Goal: Task Accomplishment & Management: Use online tool/utility

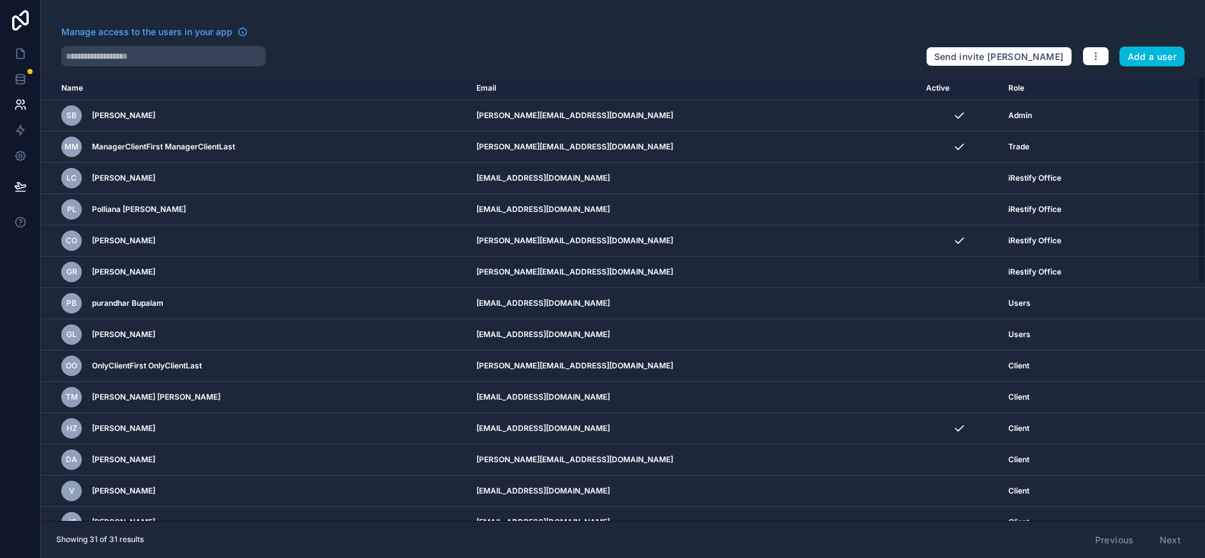
scroll to position [32, 0]
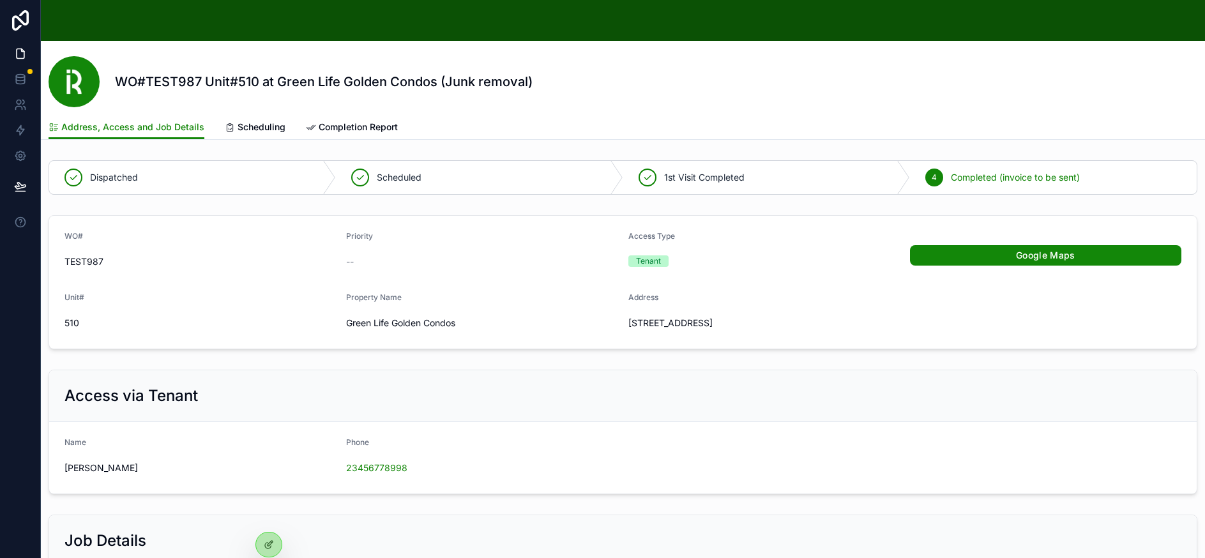
scroll to position [64, 0]
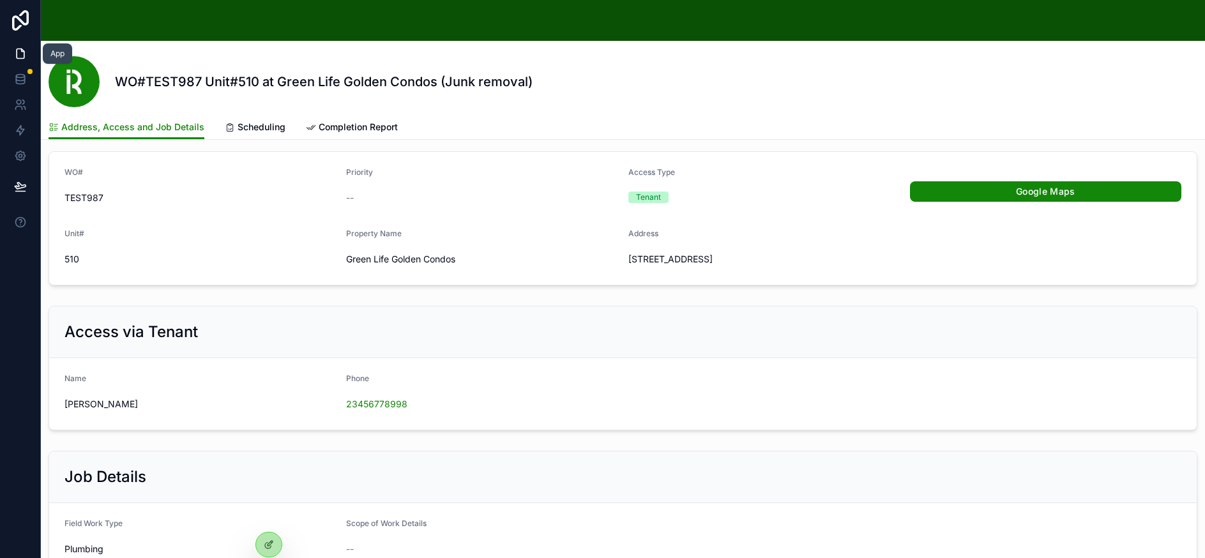
click at [22, 52] on icon at bounding box center [20, 53] width 13 height 13
click at [262, 542] on div at bounding box center [269, 544] width 26 height 24
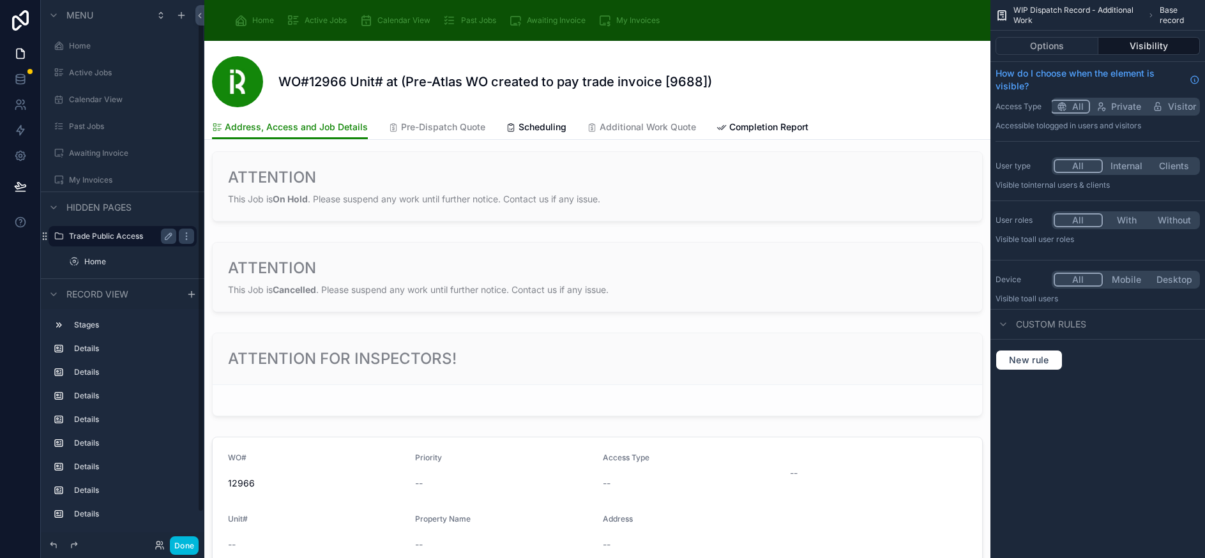
scroll to position [50, 0]
click at [135, 266] on label "WIP Dispatch Record - Additional Work" at bounding box center [130, 262] width 92 height 10
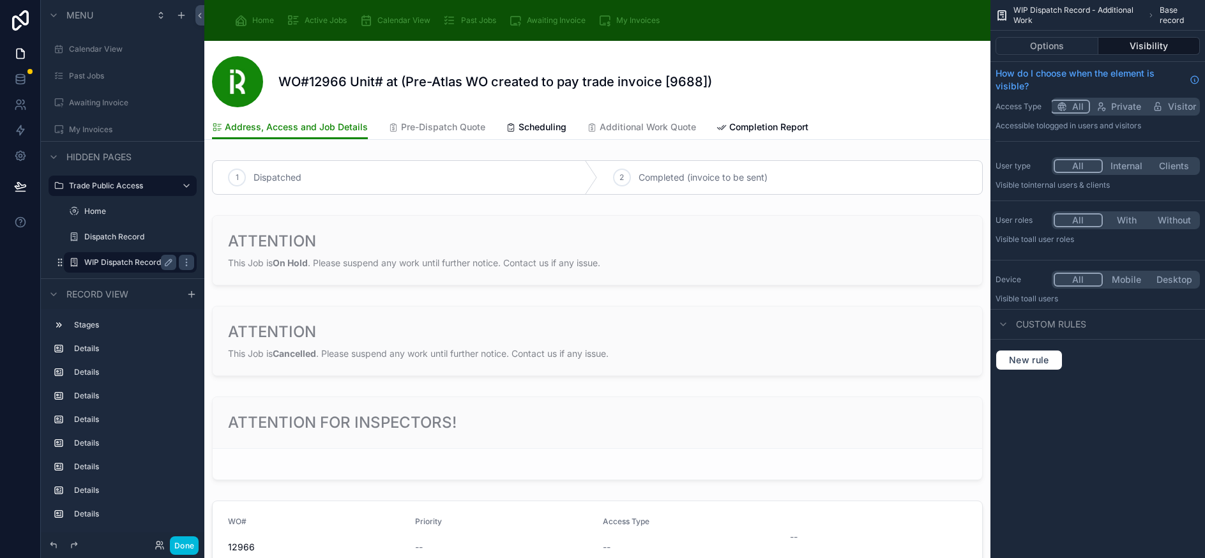
click at [446, 129] on span "Pre-Dispatch Quote" at bounding box center [443, 127] width 84 height 13
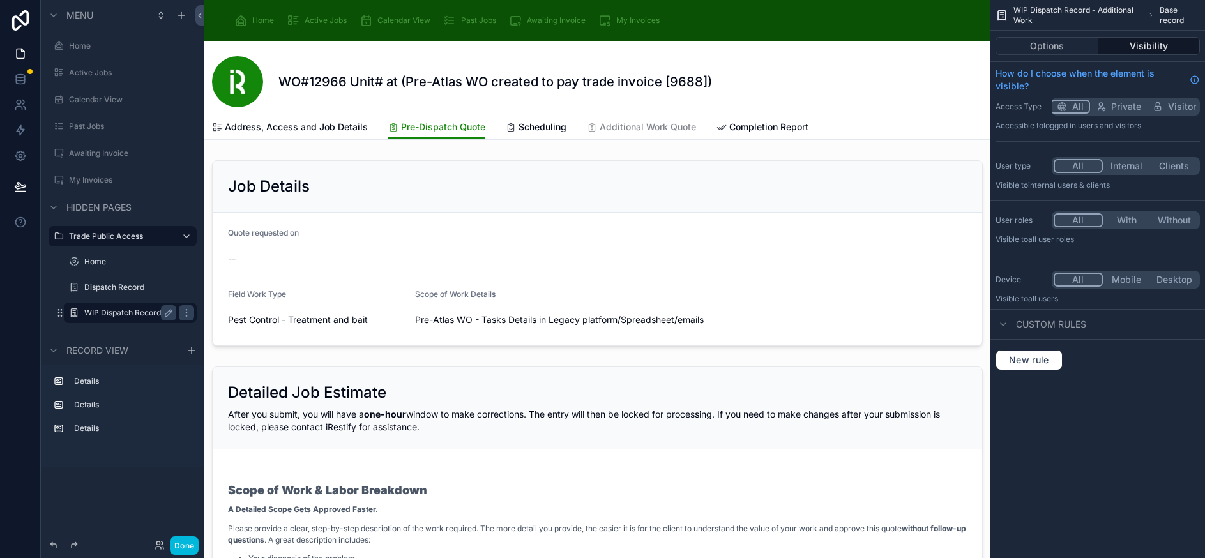
click at [338, 124] on span "Address, Access and Job Details" at bounding box center [296, 127] width 143 height 13
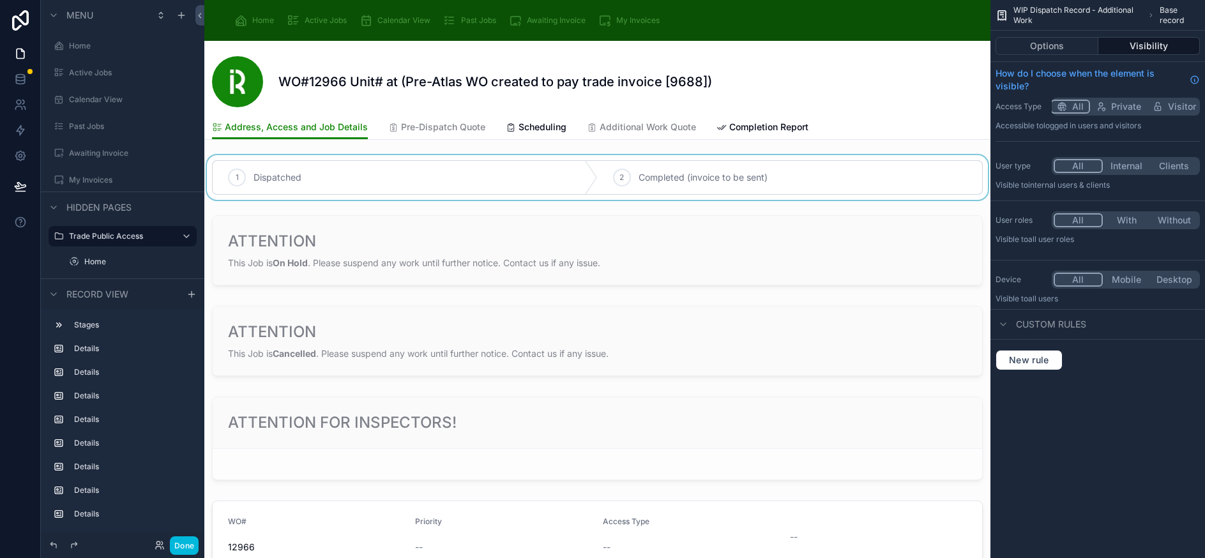
click at [483, 182] on div at bounding box center [597, 177] width 786 height 45
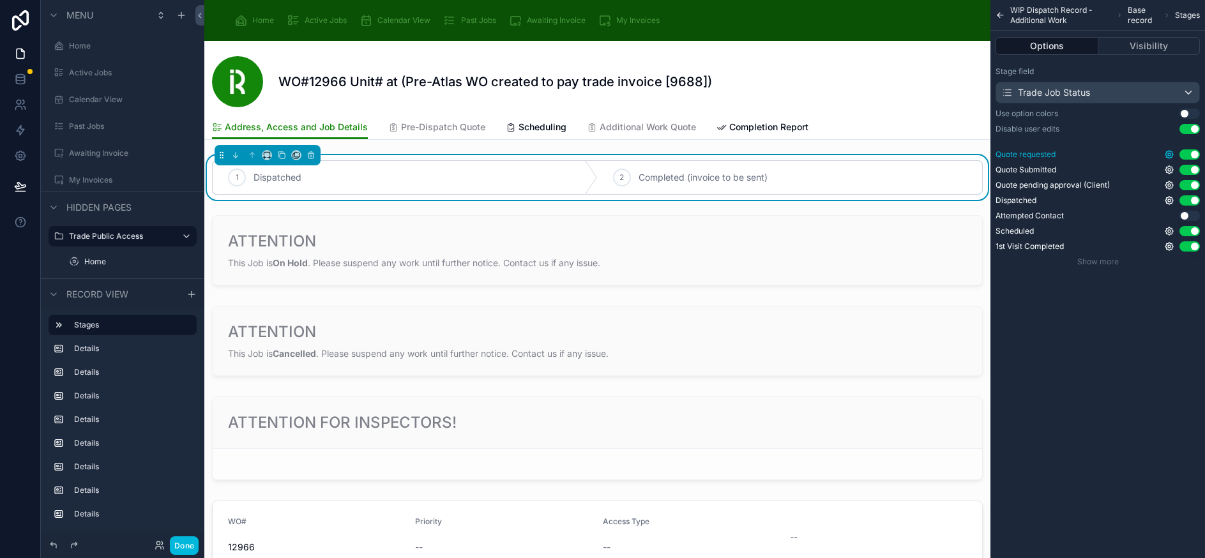
click at [1170, 155] on icon "scrollable content" at bounding box center [1169, 154] width 3 height 3
click at [1110, 330] on div "WIP Dispatch Record - Additional Work Base record Stages Options Visibility Sta…" at bounding box center [1097, 279] width 214 height 558
drag, startPoint x: 1140, startPoint y: 318, endPoint x: 1111, endPoint y: 324, distance: 30.1
click at [1111, 324] on div "WIP Dispatch Record - Additional Work Base record Stages Options Visibility Sta…" at bounding box center [1097, 279] width 214 height 558
click at [1174, 172] on icon "scrollable content" at bounding box center [1169, 170] width 10 height 10
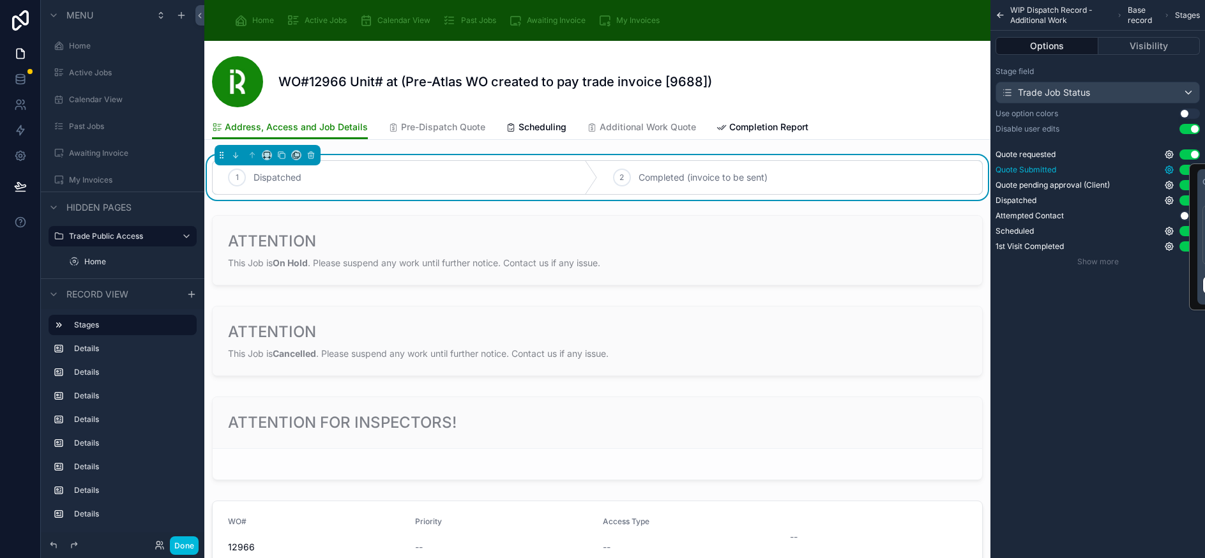
click at [1174, 172] on icon "scrollable content" at bounding box center [1169, 170] width 10 height 10
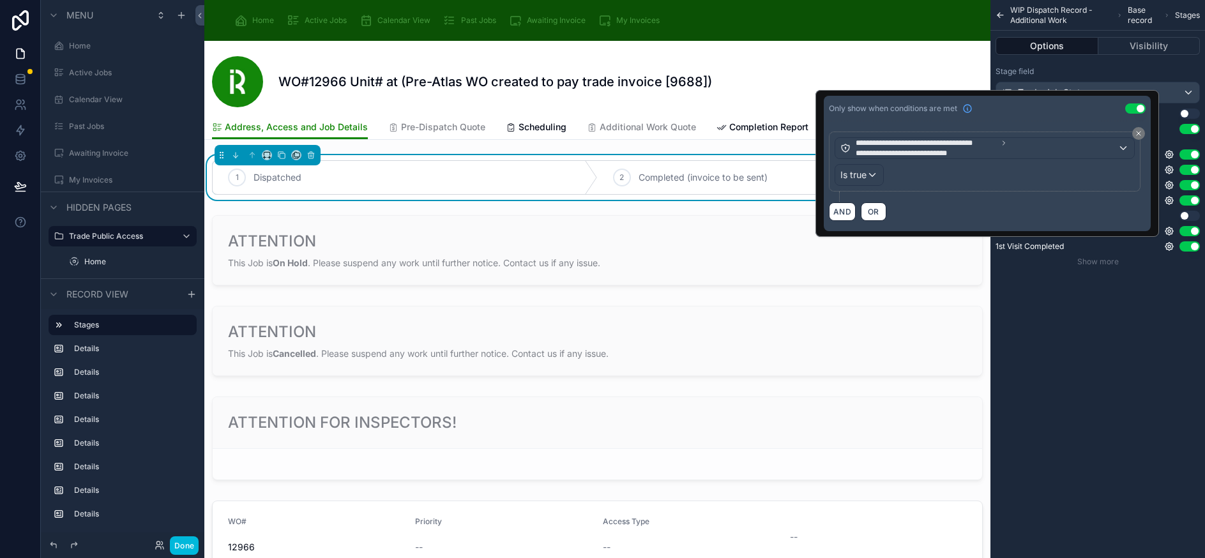
click at [1146, 278] on div "WIP Dispatch Record - Additional Work Base record Stages Options Visibility Sta…" at bounding box center [1097, 146] width 214 height 292
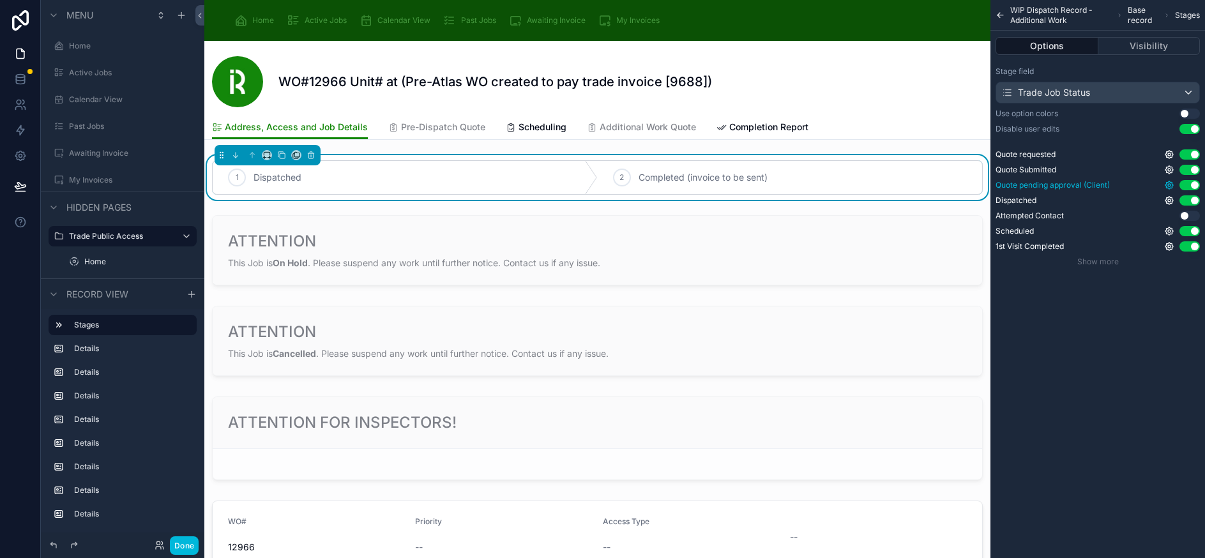
click at [1174, 188] on icon "scrollable content" at bounding box center [1169, 185] width 10 height 10
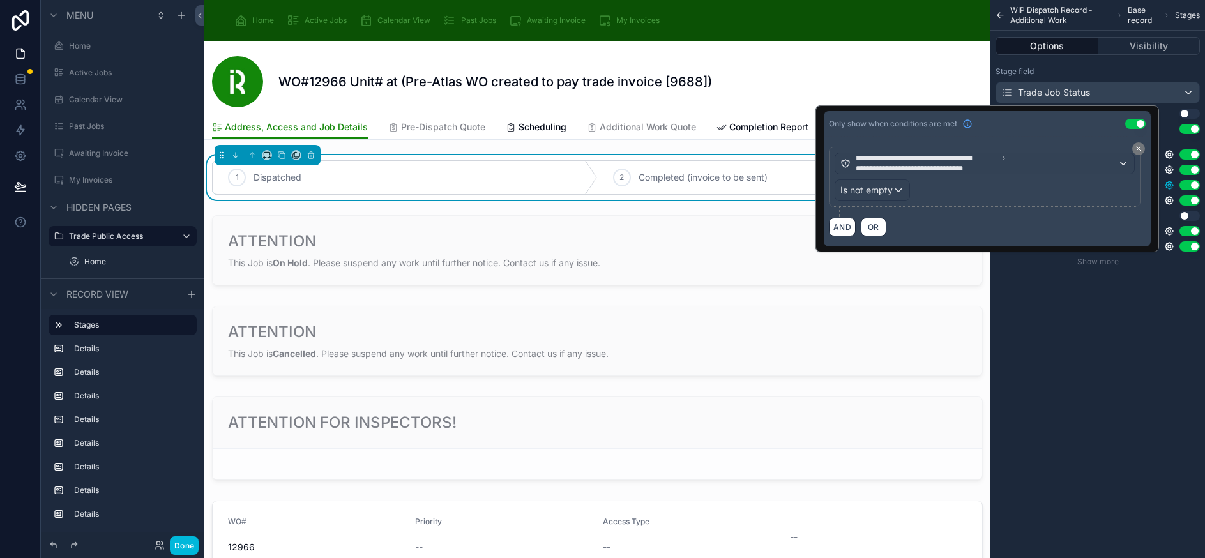
click at [1174, 188] on icon "scrollable content" at bounding box center [1169, 185] width 10 height 10
click at [1161, 270] on div "Stage field Trade Job Status Use option colors Use setting Disable user edits U…" at bounding box center [1097, 166] width 214 height 211
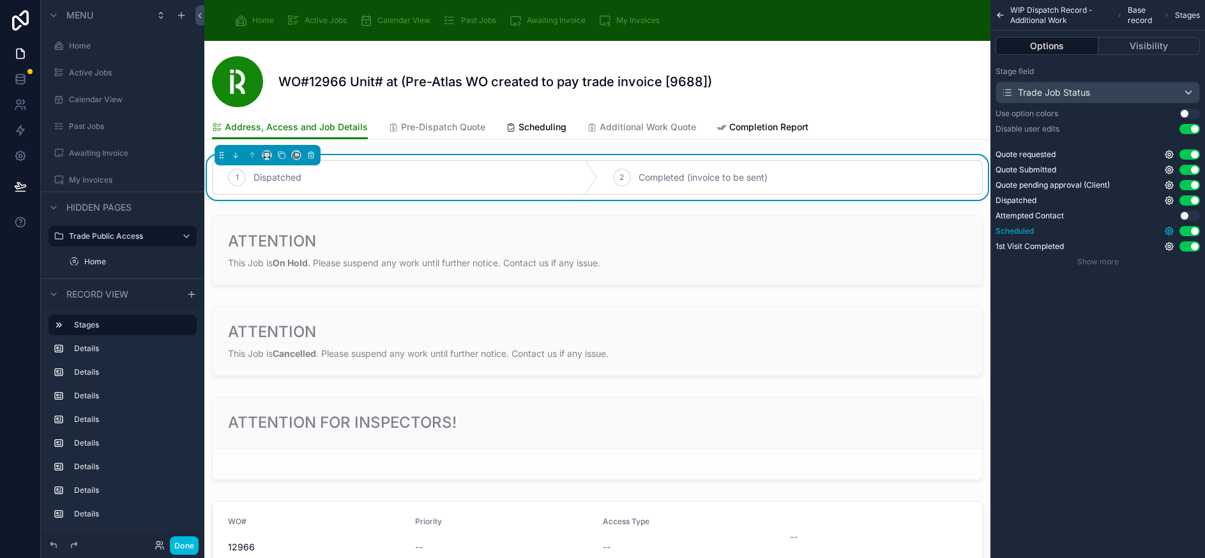
click at [1173, 234] on icon "scrollable content" at bounding box center [1169, 231] width 8 height 8
click at [1173, 232] on icon "scrollable content" at bounding box center [1169, 231] width 8 height 8
click at [1174, 303] on div "WIP Dispatch Record - Additional Work Base record Stages Options Visibility Sta…" at bounding box center [1097, 279] width 214 height 558
click at [545, 128] on span "Scheduling" at bounding box center [542, 127] width 48 height 13
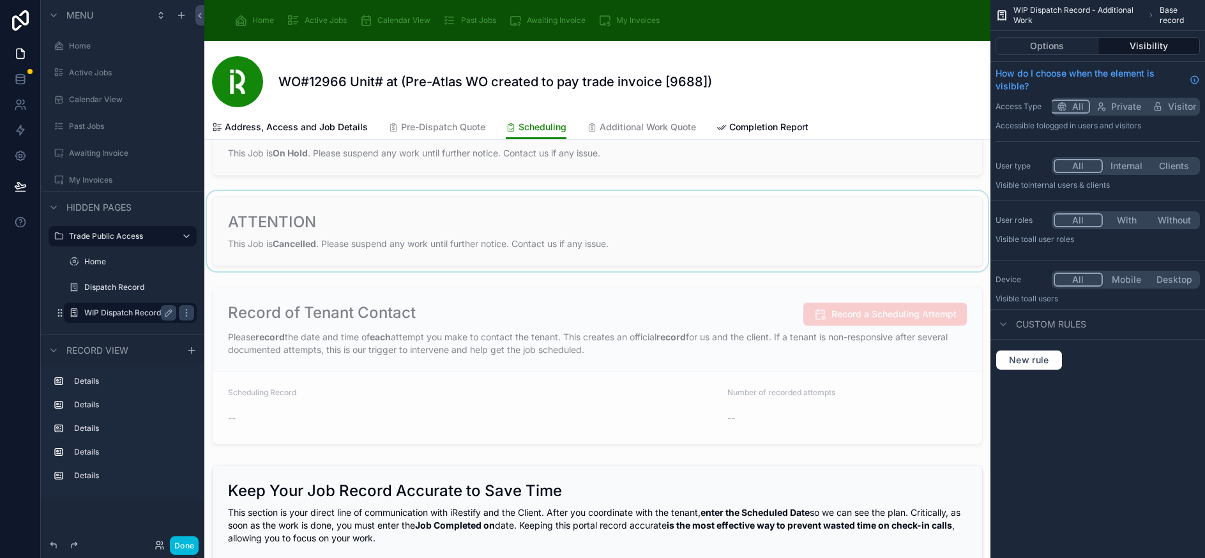
scroll to position [128, 0]
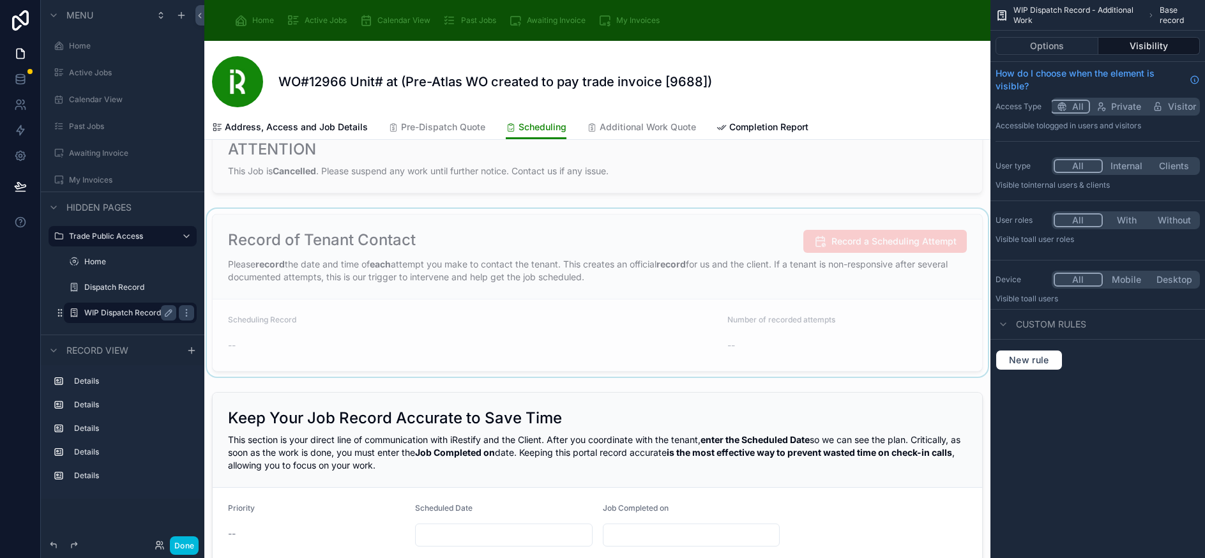
click at [873, 243] on div at bounding box center [597, 293] width 786 height 168
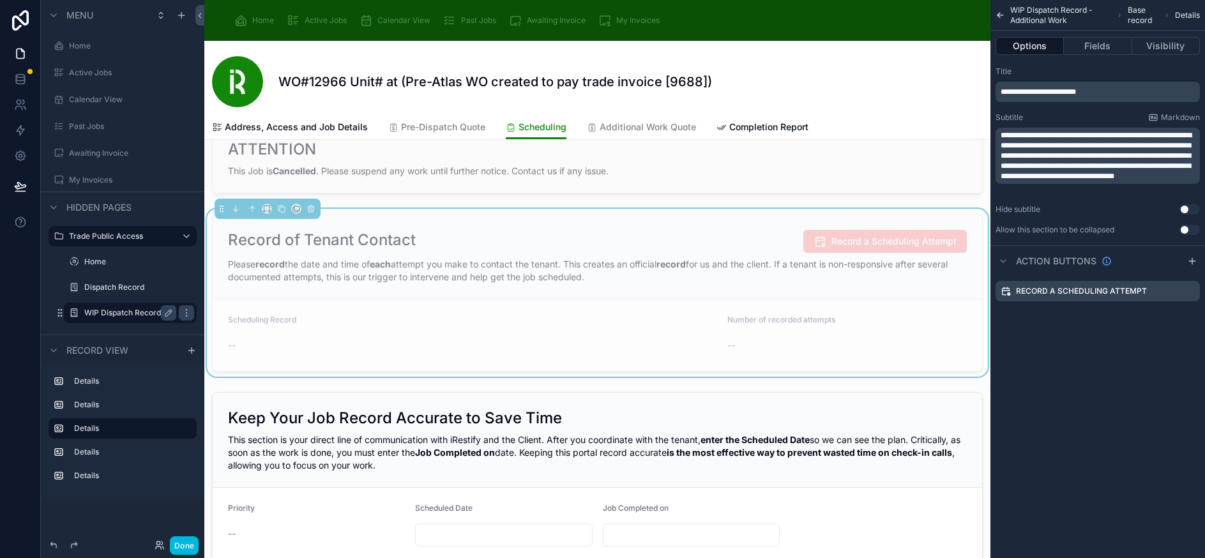
click at [873, 243] on span "Record a Scheduling Attempt" at bounding box center [884, 241] width 163 height 23
click at [1119, 293] on label "Record a Scheduling Attempt" at bounding box center [1081, 291] width 131 height 10
click at [1194, 289] on icon "scrollable content" at bounding box center [1189, 291] width 10 height 10
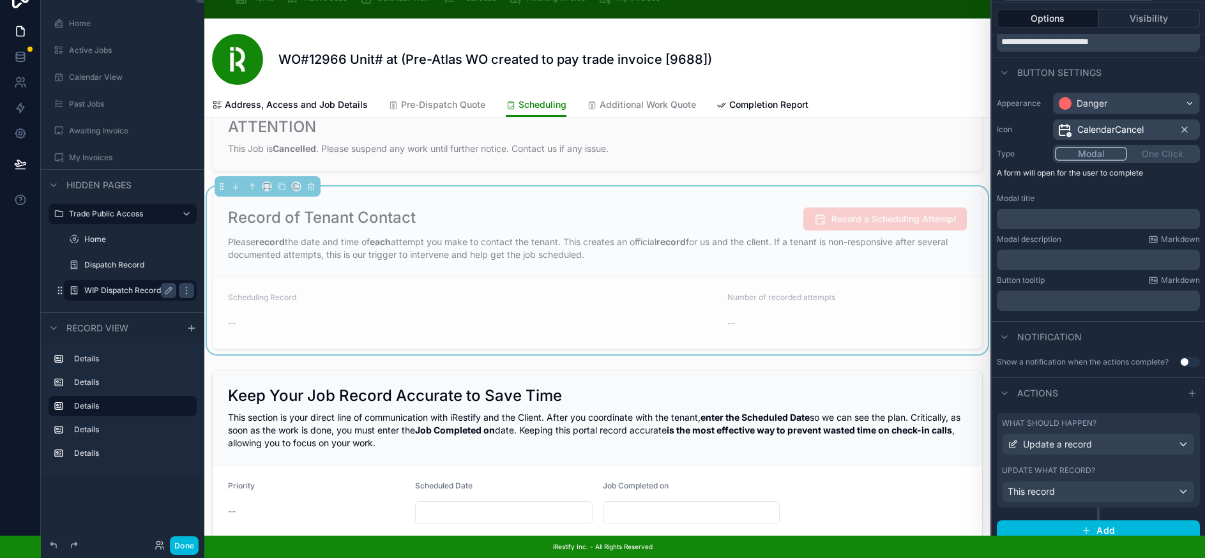
scroll to position [50, 0]
click at [1123, 481] on div "This record" at bounding box center [1098, 491] width 192 height 20
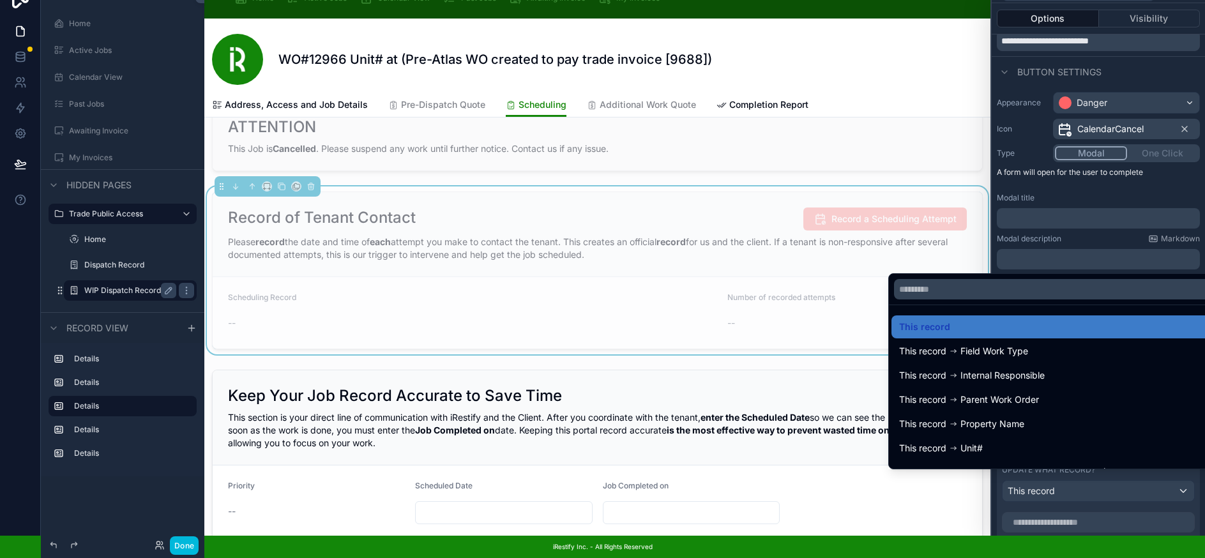
click at [1123, 479] on div at bounding box center [1097, 257] width 213 height 558
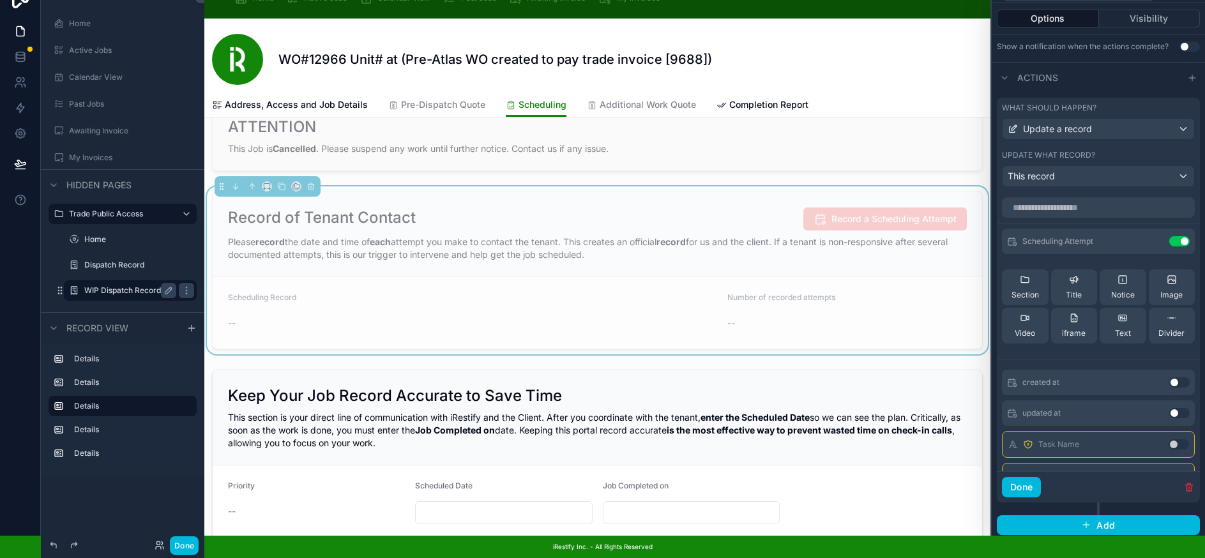
scroll to position [301, 0]
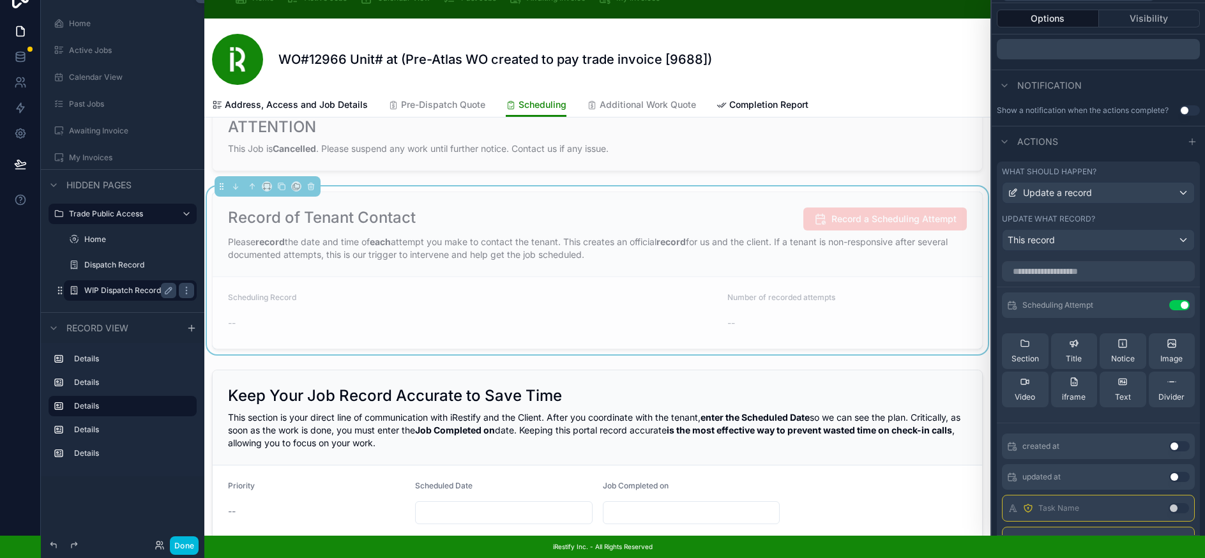
click at [1032, 340] on div "Section" at bounding box center [1024, 351] width 27 height 26
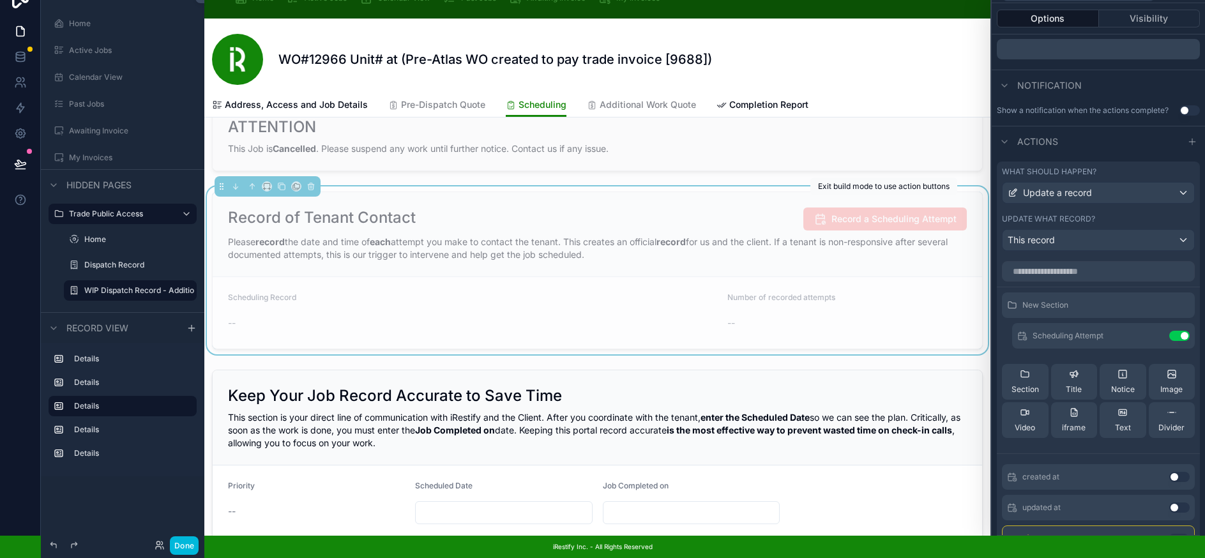
click at [891, 211] on span "Record a Scheduling Attempt" at bounding box center [884, 218] width 163 height 23
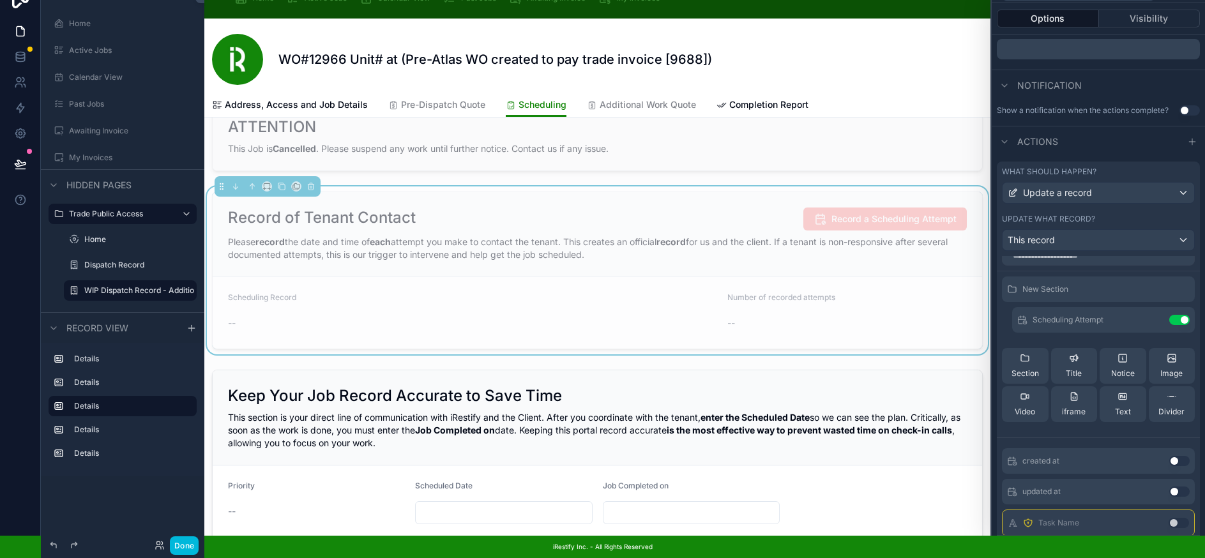
scroll to position [0, 0]
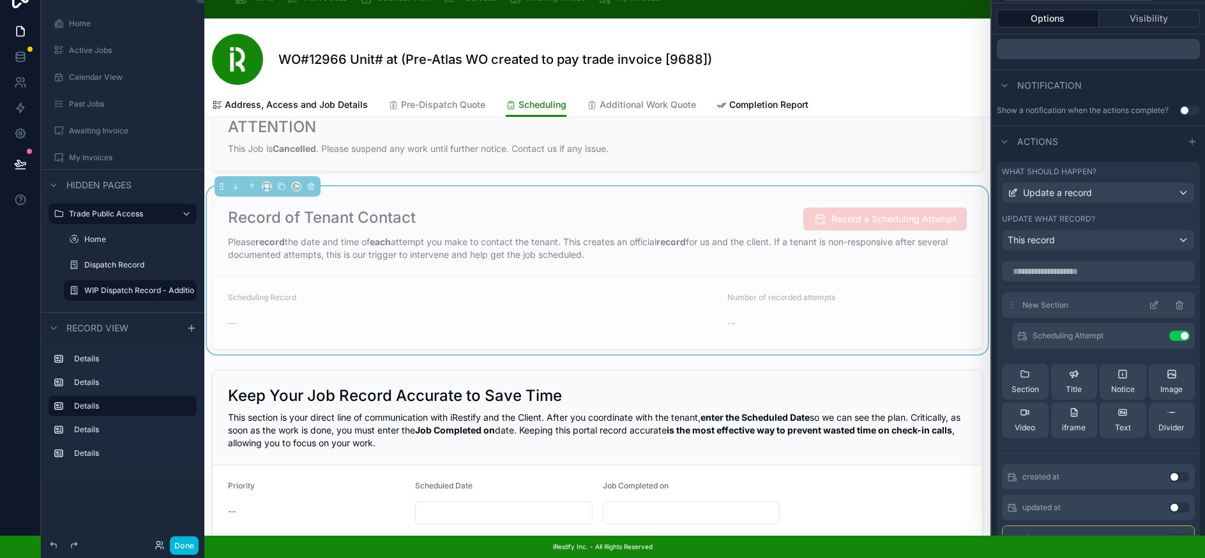
click at [1148, 300] on icon at bounding box center [1153, 305] width 10 height 10
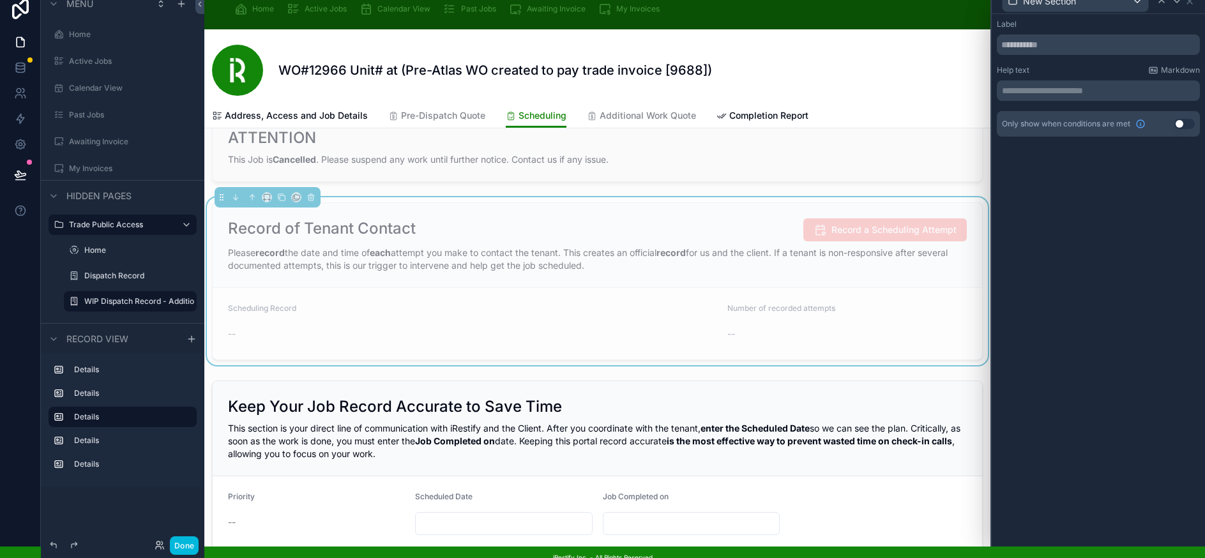
scroll to position [0, 1]
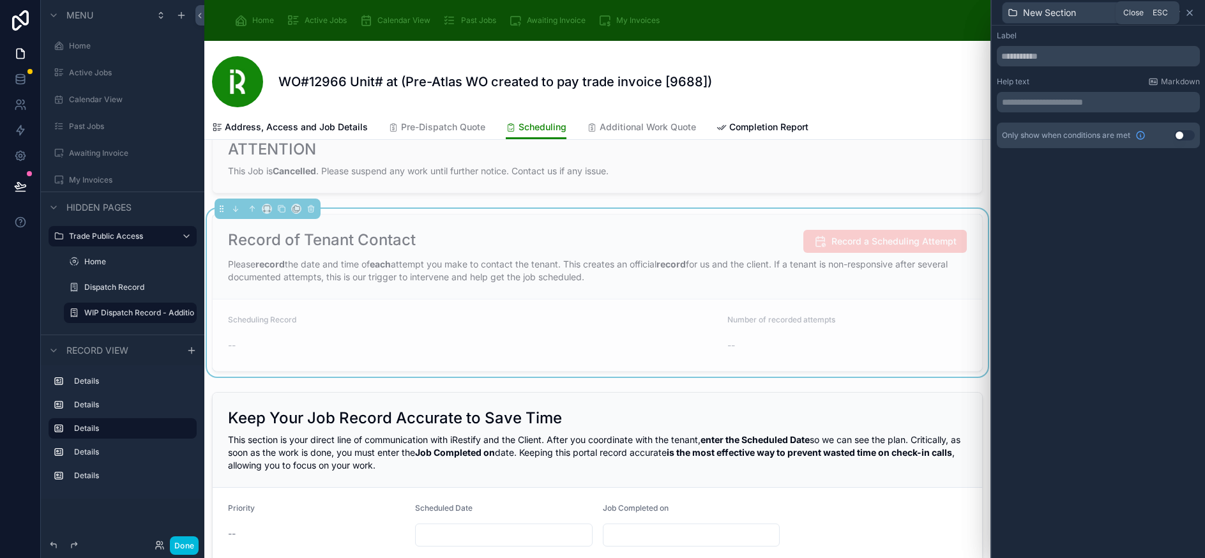
click at [1194, 10] on icon at bounding box center [1189, 13] width 10 height 10
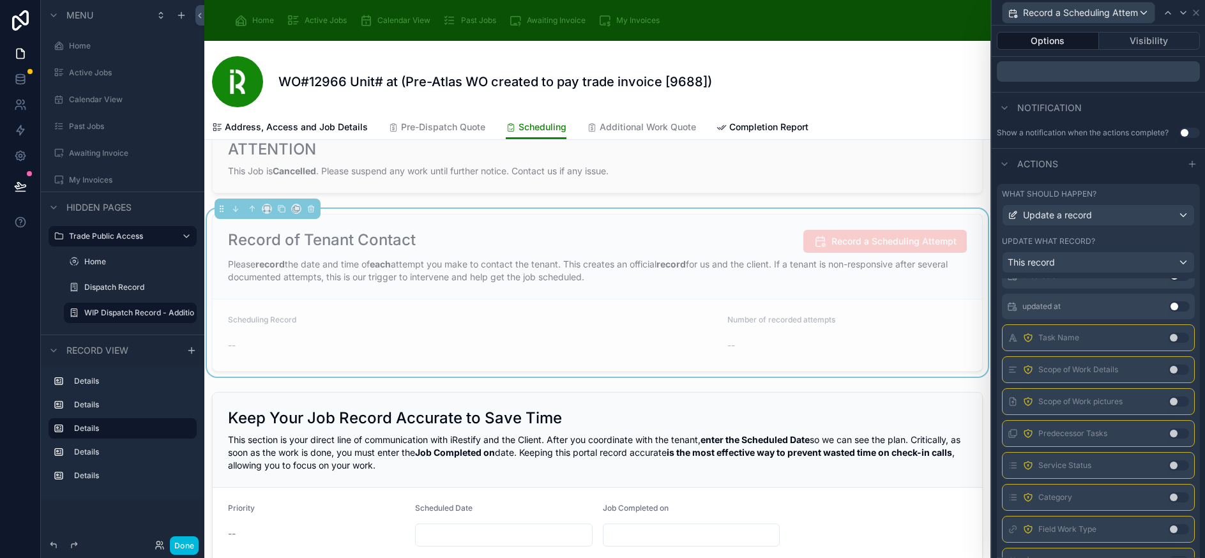
scroll to position [0, 0]
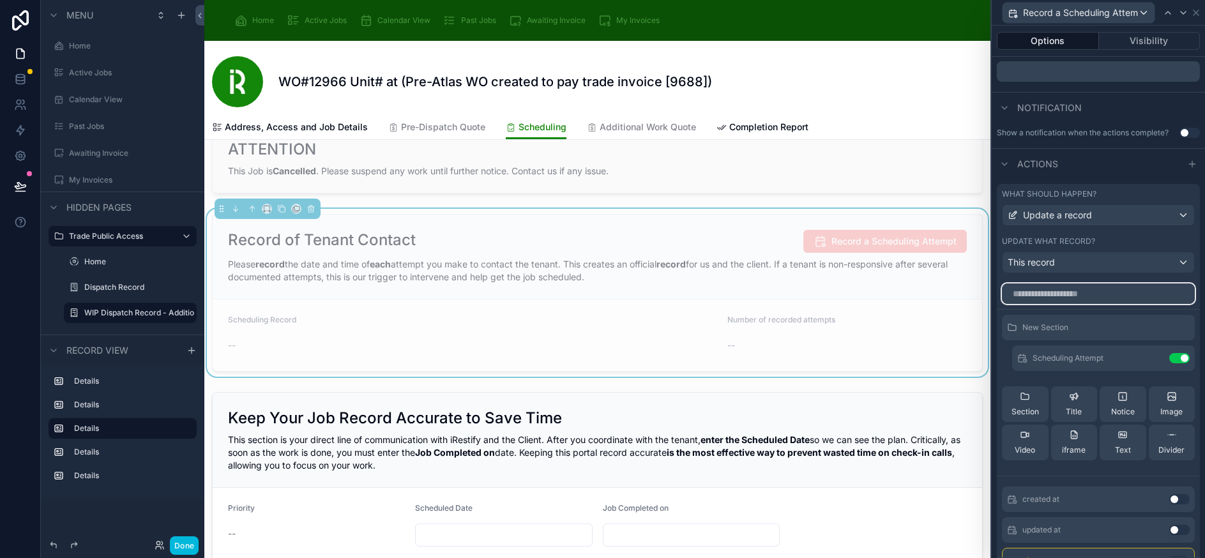
click at [1059, 289] on input "text" at bounding box center [1098, 293] width 193 height 20
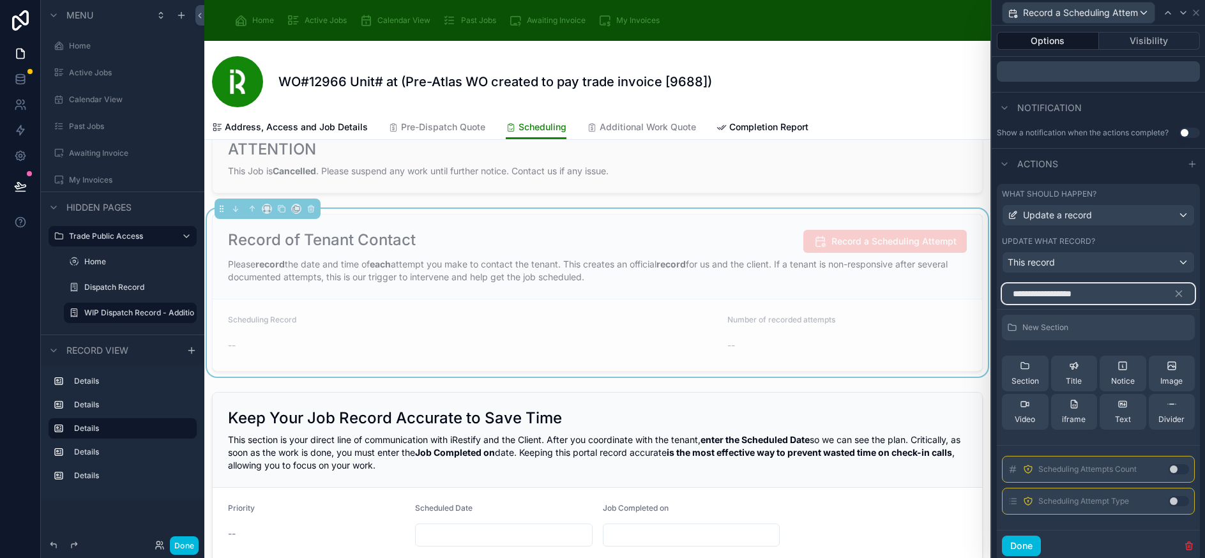
type input "**********"
click at [1177, 500] on button "Use setting" at bounding box center [1178, 501] width 20 height 10
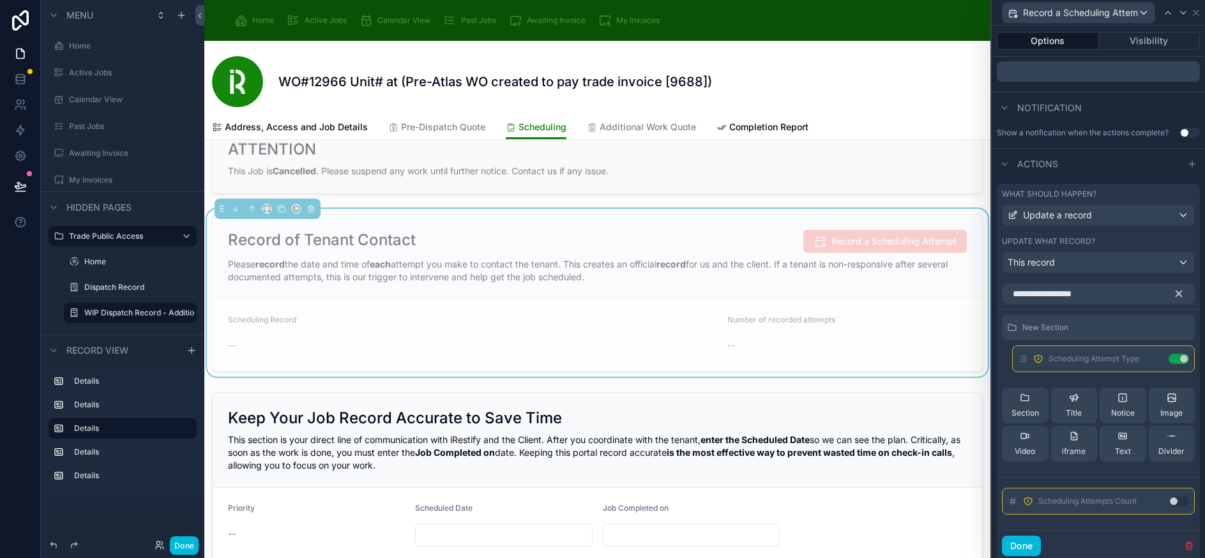
click at [1180, 292] on icon "button" at bounding box center [1178, 293] width 11 height 11
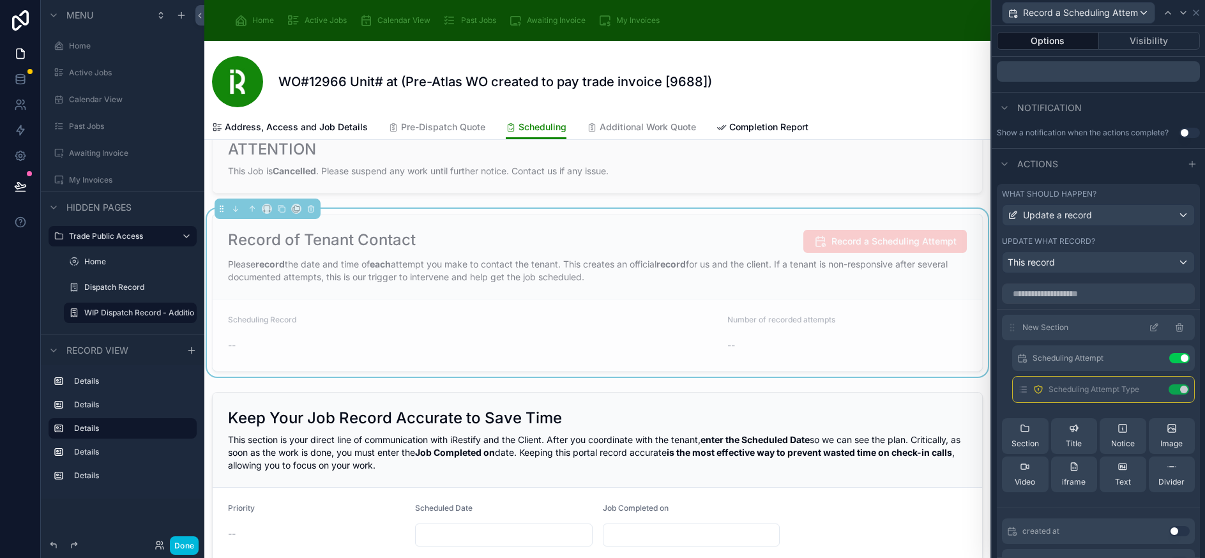
click at [1148, 328] on icon at bounding box center [1153, 327] width 10 height 10
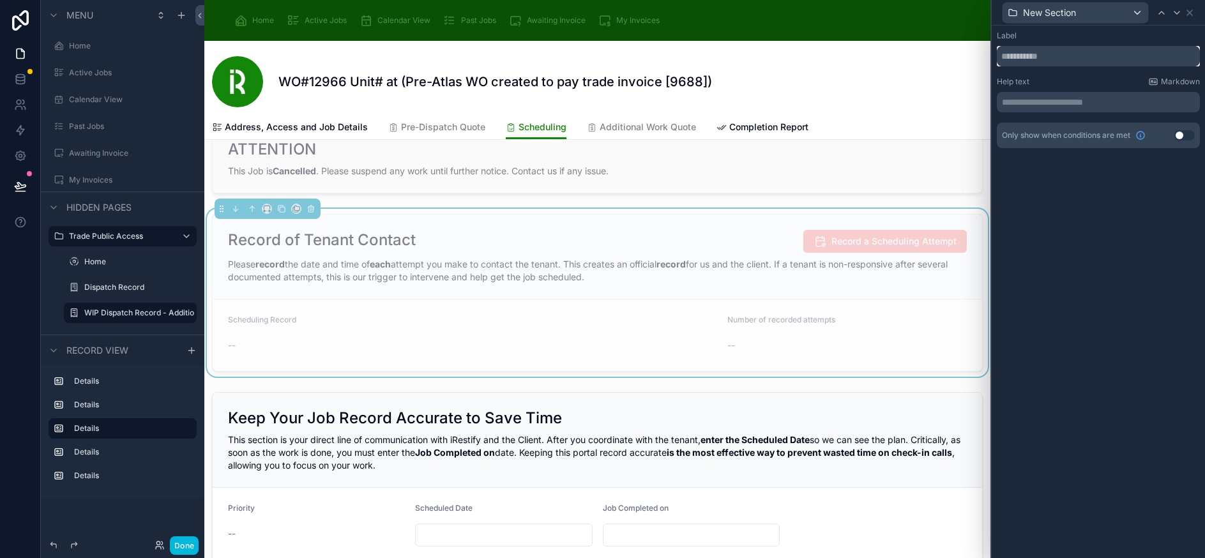
click at [1083, 55] on input "text" at bounding box center [1098, 56] width 203 height 20
type input "*"
type input "**********"
click at [1083, 103] on p "**********" at bounding box center [1099, 102] width 195 height 13
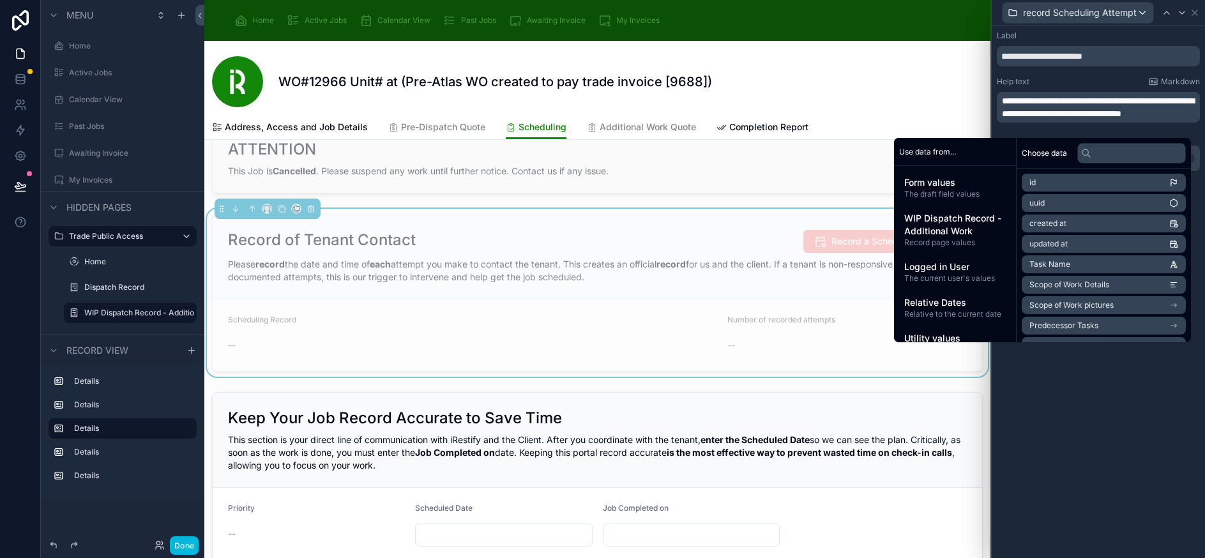
click at [1133, 100] on span "**********" at bounding box center [1098, 107] width 192 height 22
click at [1115, 78] on div "Help text Markdown" at bounding box center [1098, 82] width 203 height 10
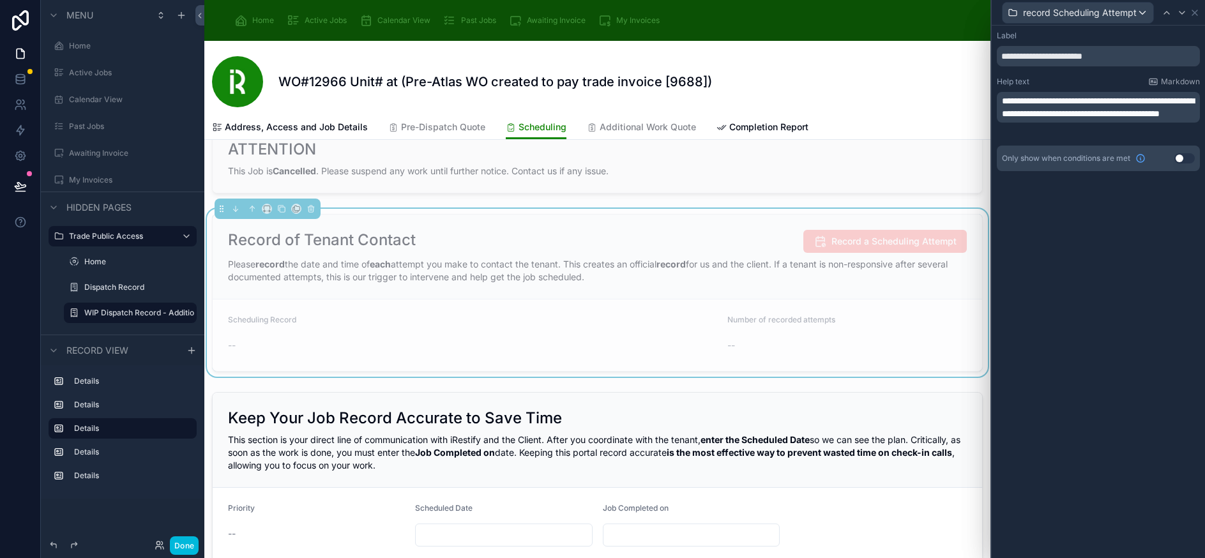
click at [1137, 190] on div "**********" at bounding box center [1097, 114] width 213 height 176
click at [1200, 14] on icon at bounding box center [1194, 13] width 10 height 10
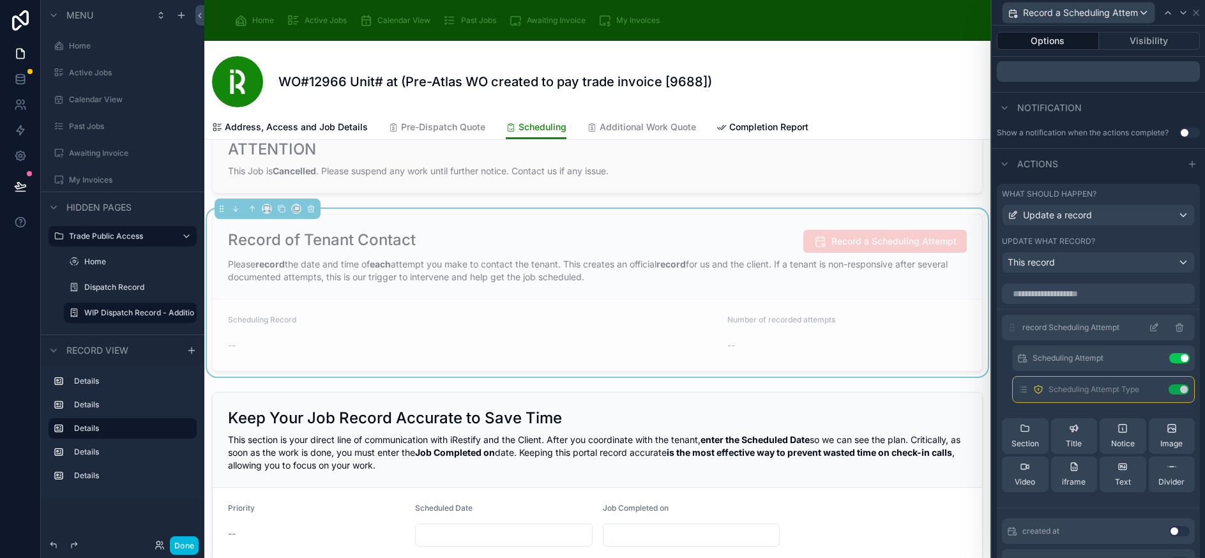
click at [1148, 324] on icon at bounding box center [1153, 327] width 10 height 10
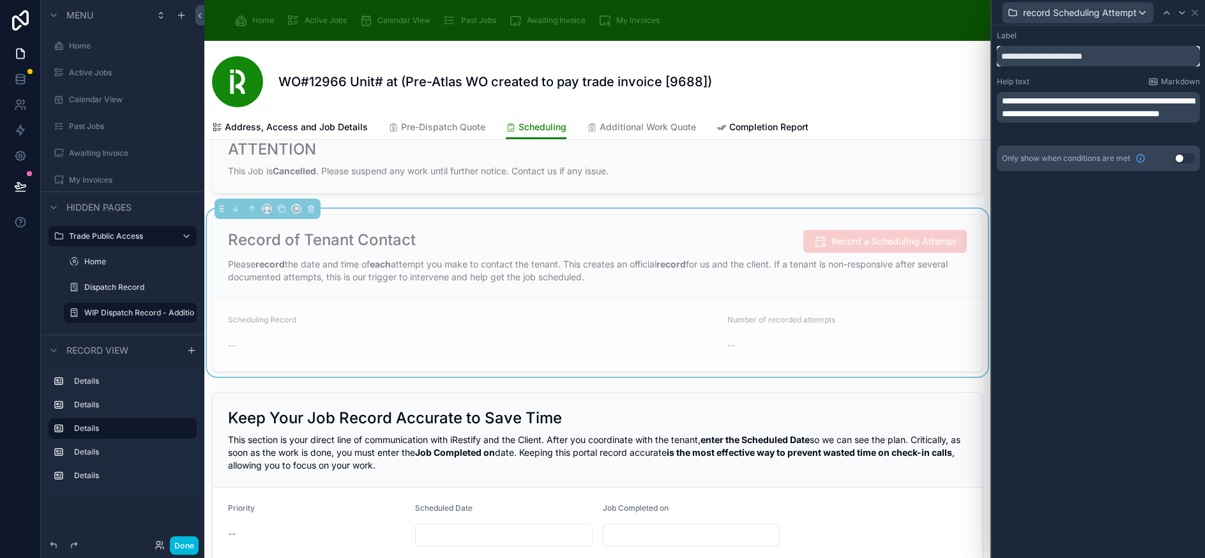
click at [1012, 57] on input "**********" at bounding box center [1098, 56] width 203 height 20
type input "**********"
click at [1201, 9] on icon at bounding box center [1196, 13] width 10 height 10
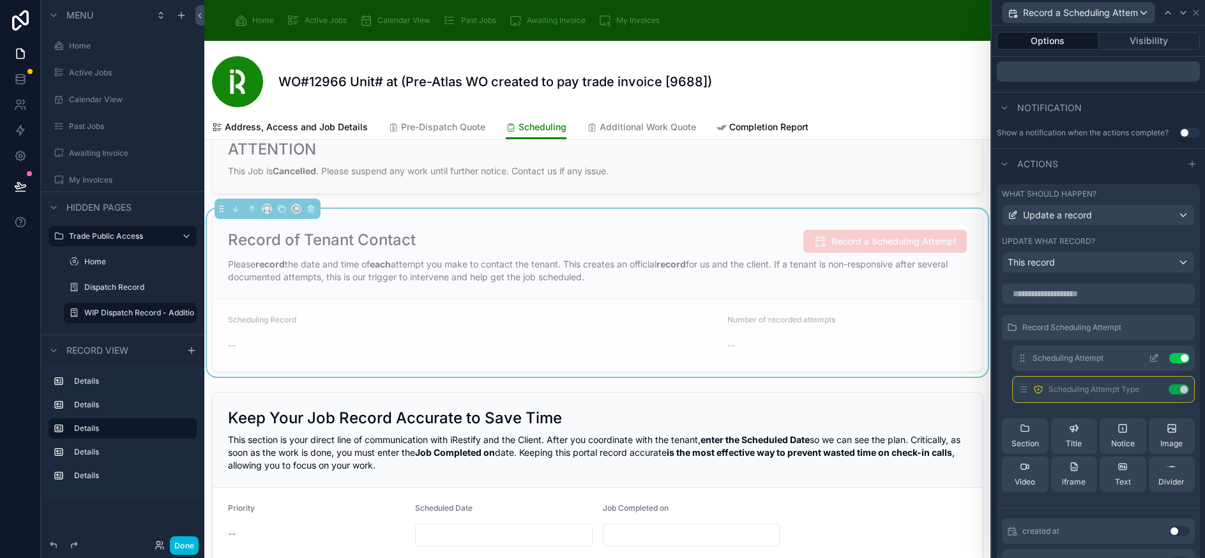
click at [1148, 357] on icon at bounding box center [1153, 358] width 10 height 10
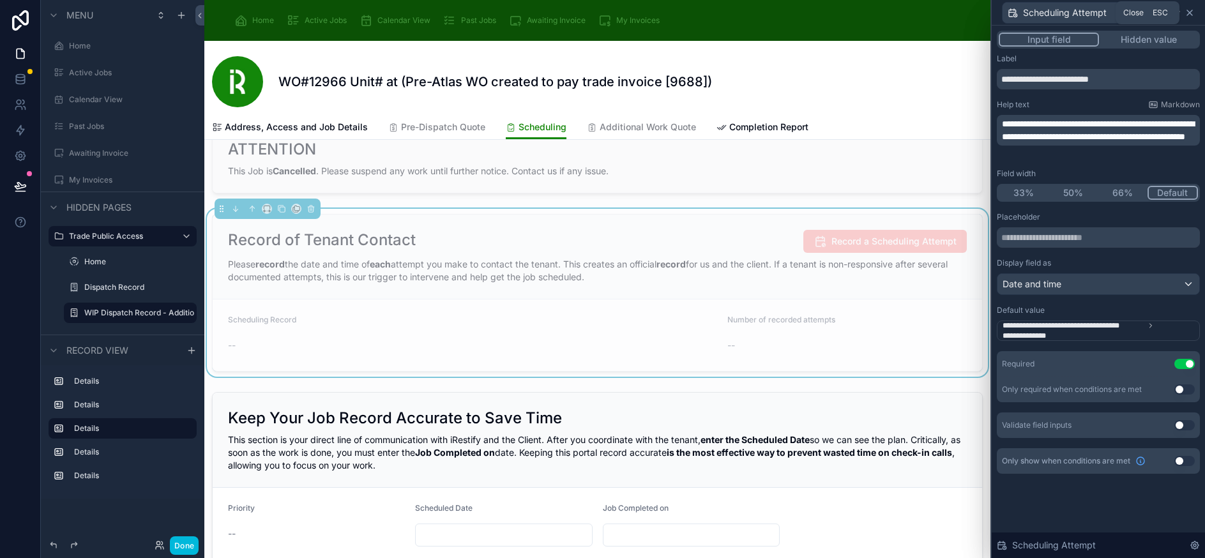
click at [1194, 13] on icon at bounding box center [1189, 13] width 10 height 10
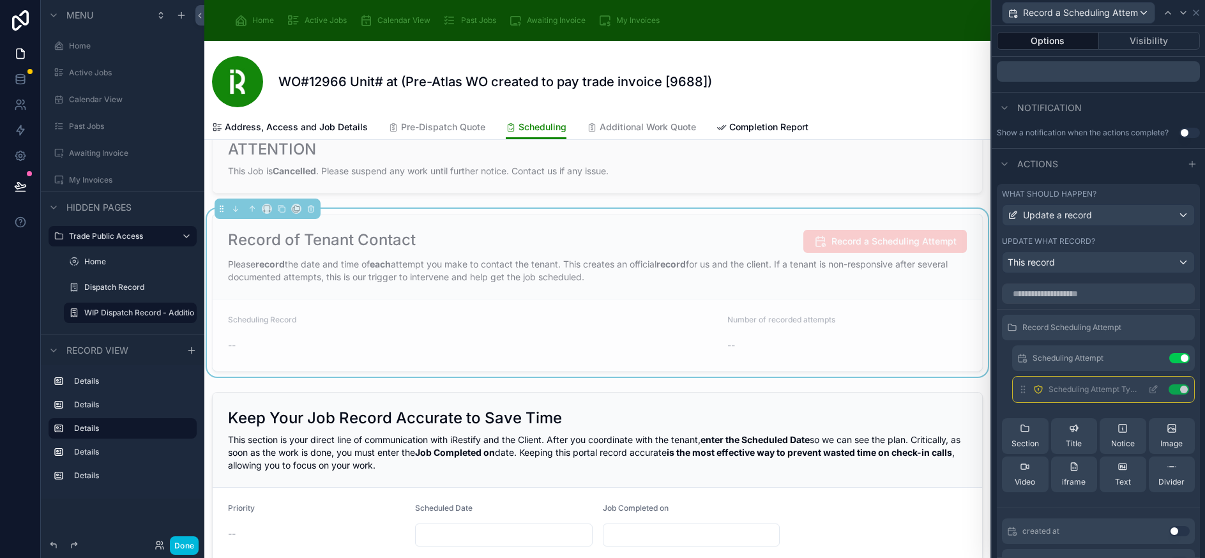
click at [1150, 391] on icon at bounding box center [1153, 391] width 6 height 6
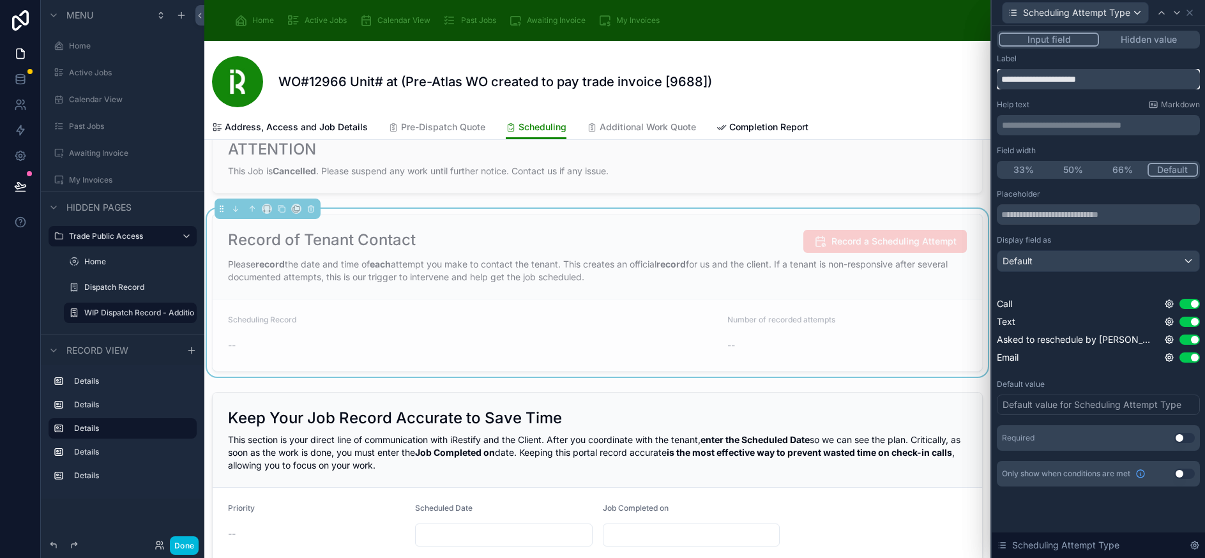
drag, startPoint x: 1059, startPoint y: 78, endPoint x: 1009, endPoint y: 74, distance: 49.9
click at [1009, 74] on input "**********" at bounding box center [1098, 79] width 203 height 20
type input "**********"
click at [1194, 436] on button "Use setting" at bounding box center [1184, 438] width 20 height 10
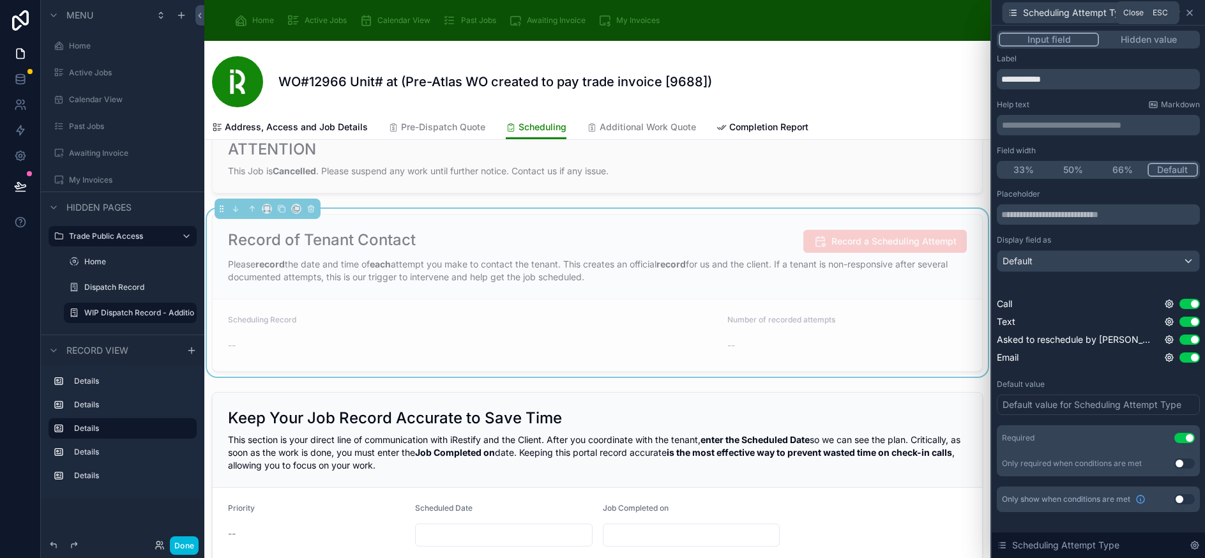
click at [1194, 13] on icon at bounding box center [1189, 13] width 10 height 10
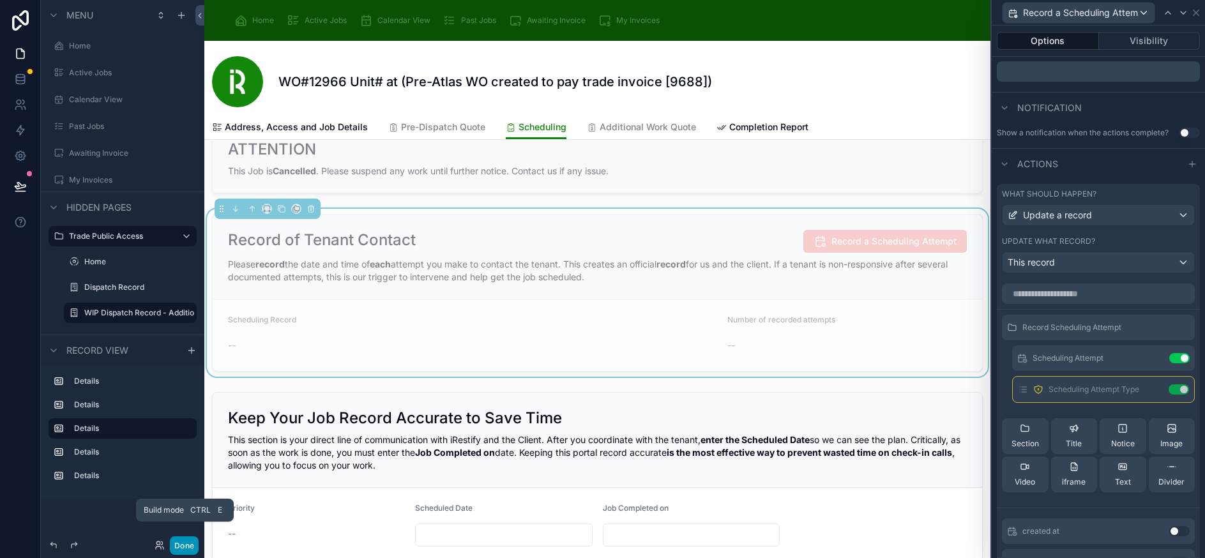
click at [187, 543] on button "Done" at bounding box center [184, 545] width 29 height 19
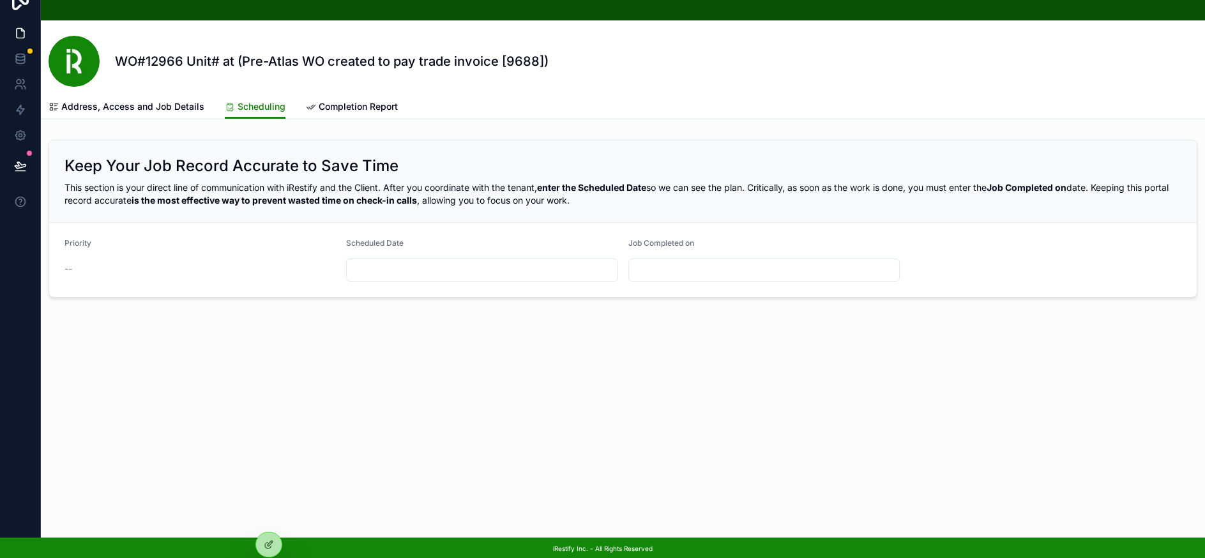
scroll to position [0, 1]
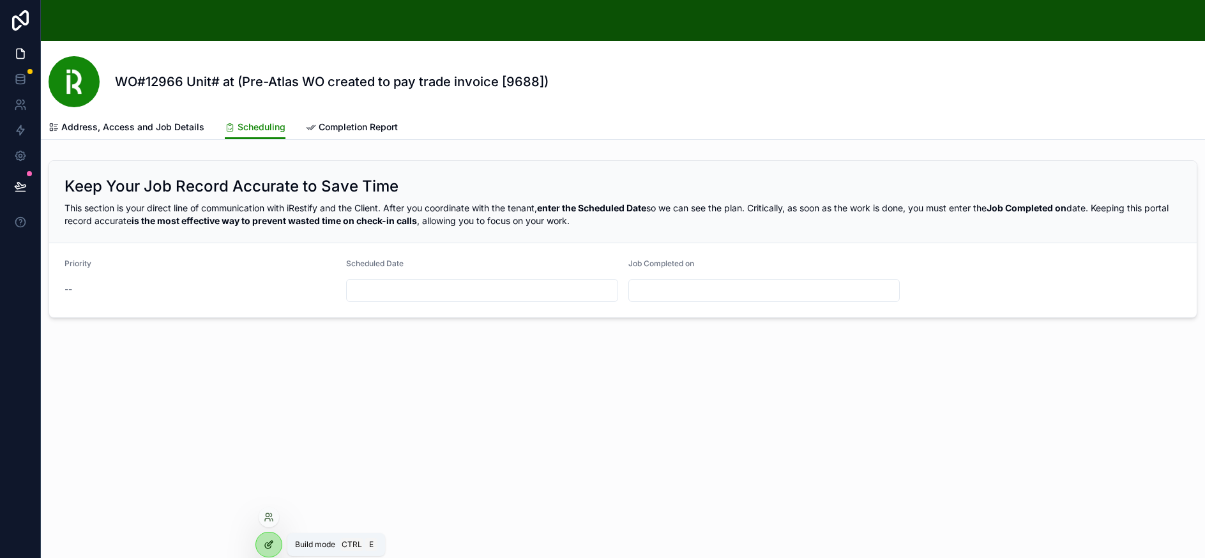
click at [272, 546] on icon at bounding box center [269, 544] width 10 height 10
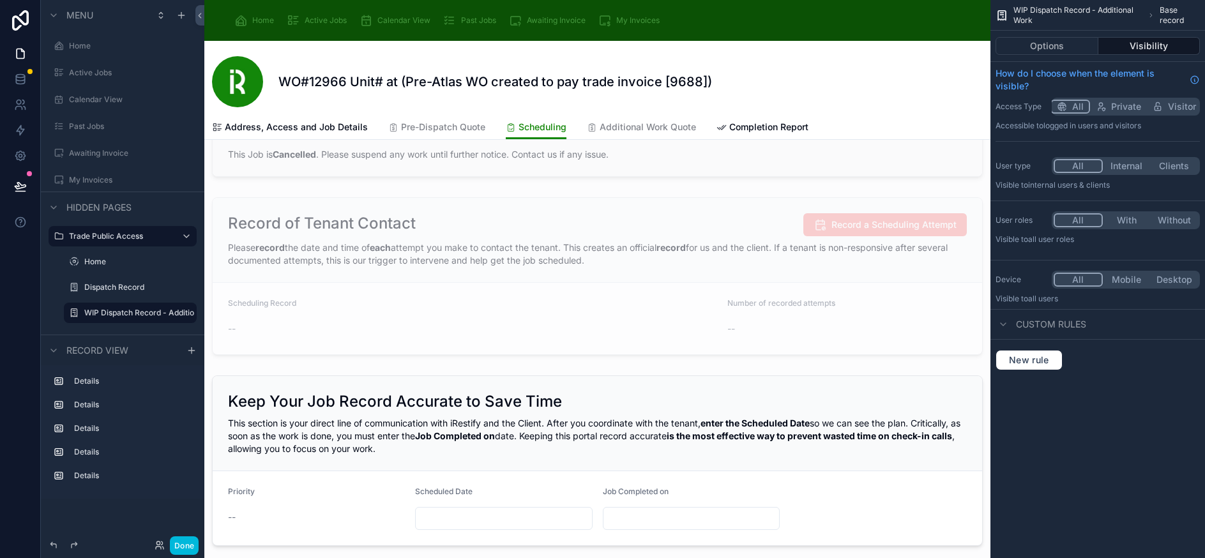
scroll to position [128, 0]
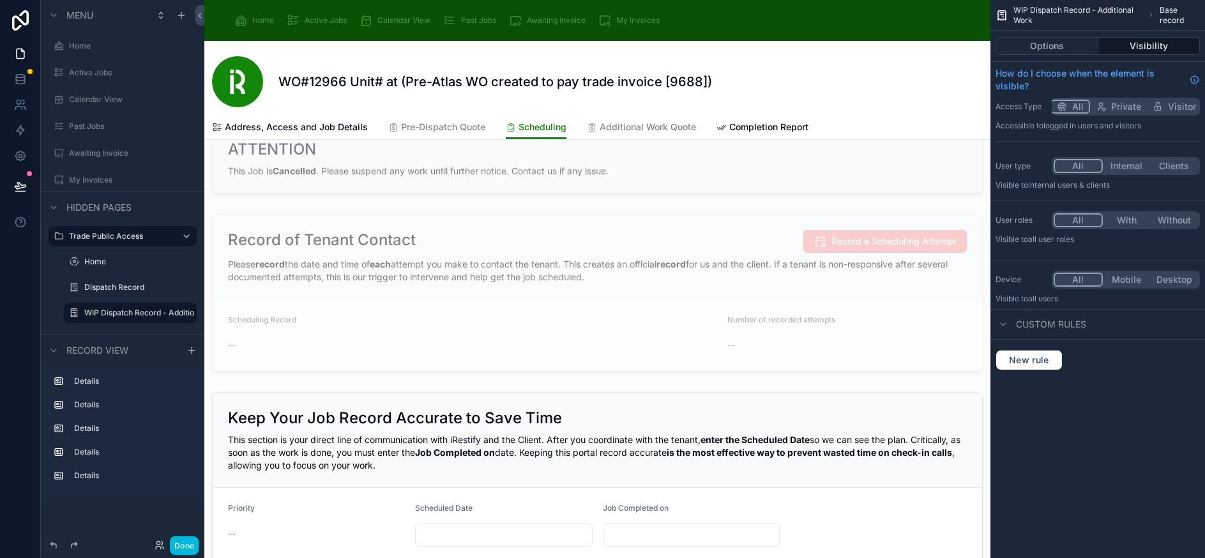
click at [1046, 52] on button "Options" at bounding box center [1046, 46] width 103 height 18
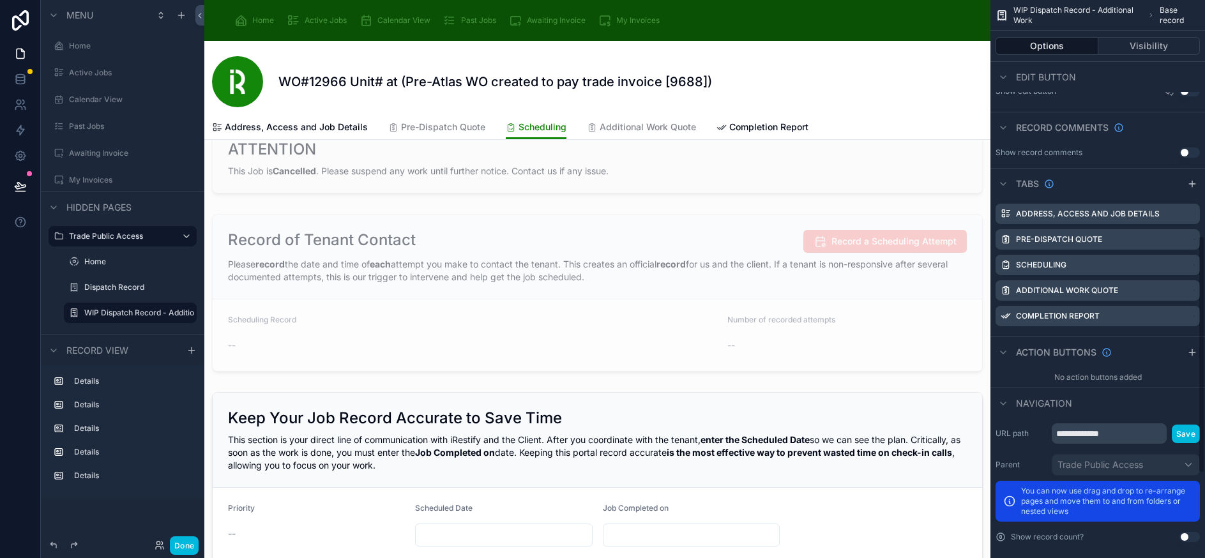
scroll to position [0, 0]
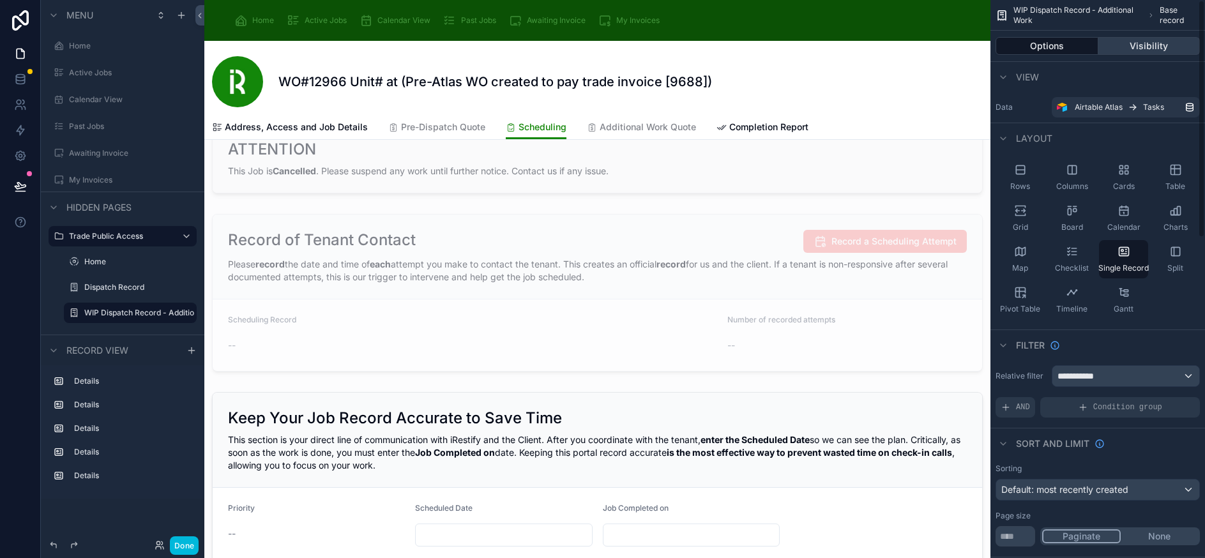
click at [1147, 46] on button "Visibility" at bounding box center [1149, 46] width 102 height 18
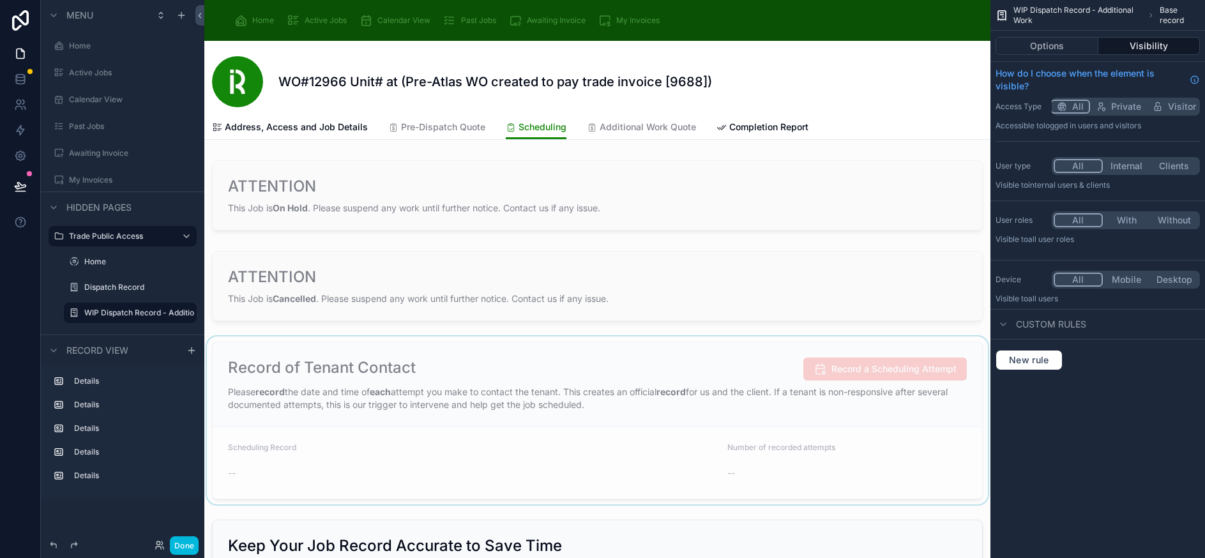
click at [619, 359] on div at bounding box center [597, 420] width 786 height 168
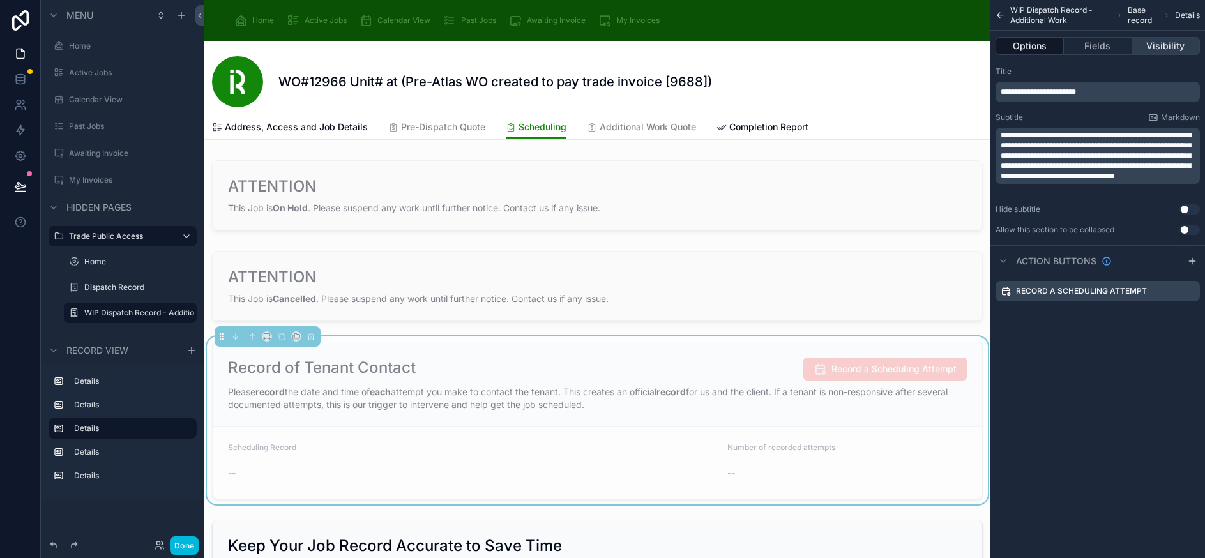
click at [1166, 52] on button "Visibility" at bounding box center [1166, 46] width 68 height 18
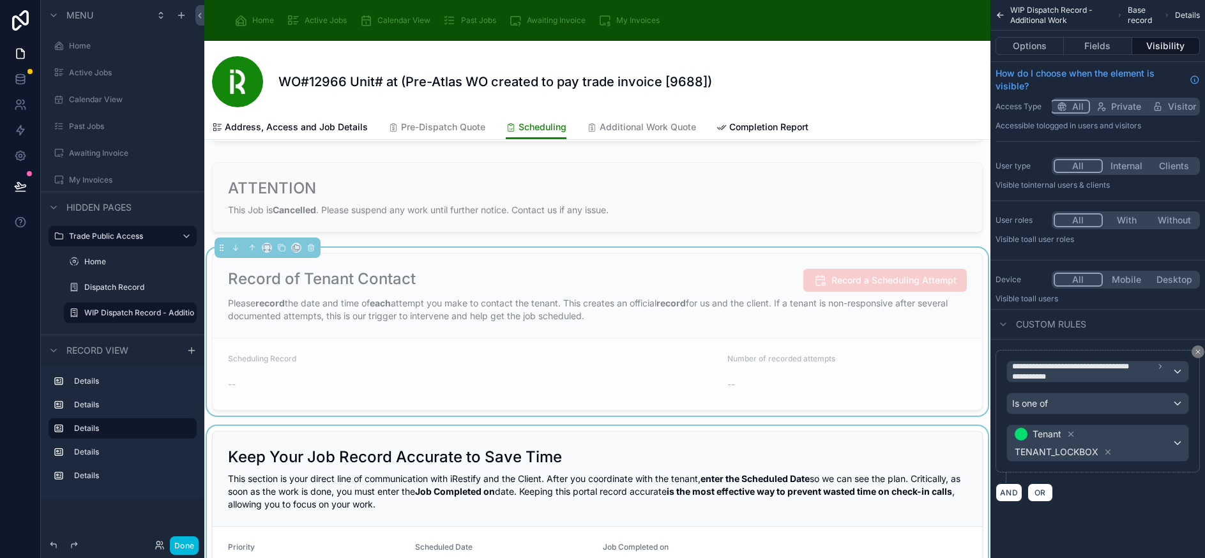
scroll to position [64, 0]
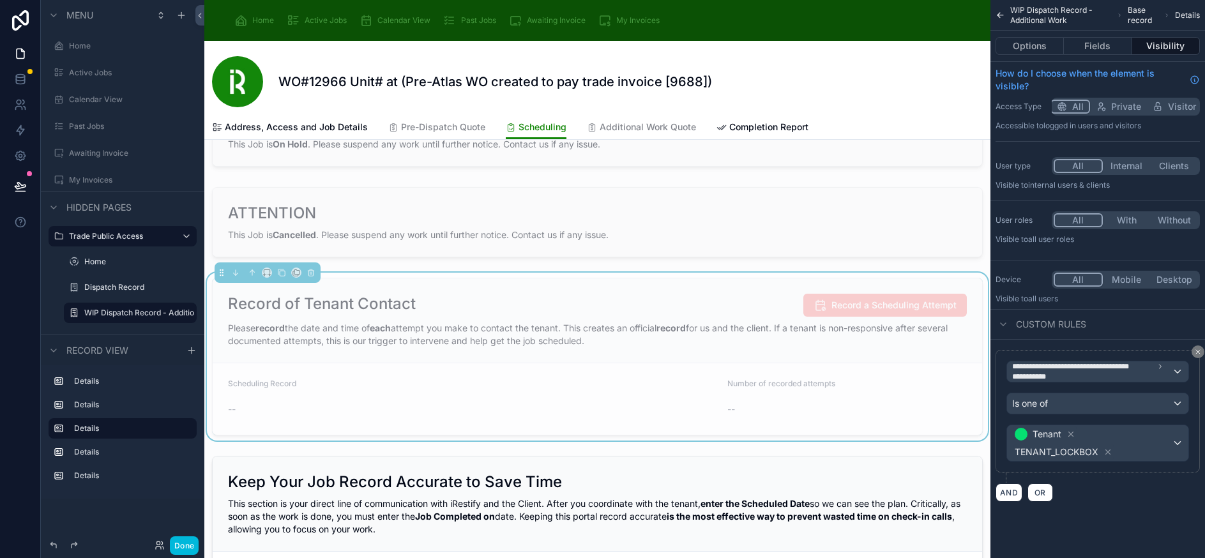
click at [1135, 320] on div "Custom rules" at bounding box center [1097, 324] width 214 height 31
click at [1048, 495] on span "OR" at bounding box center [1040, 493] width 17 height 10
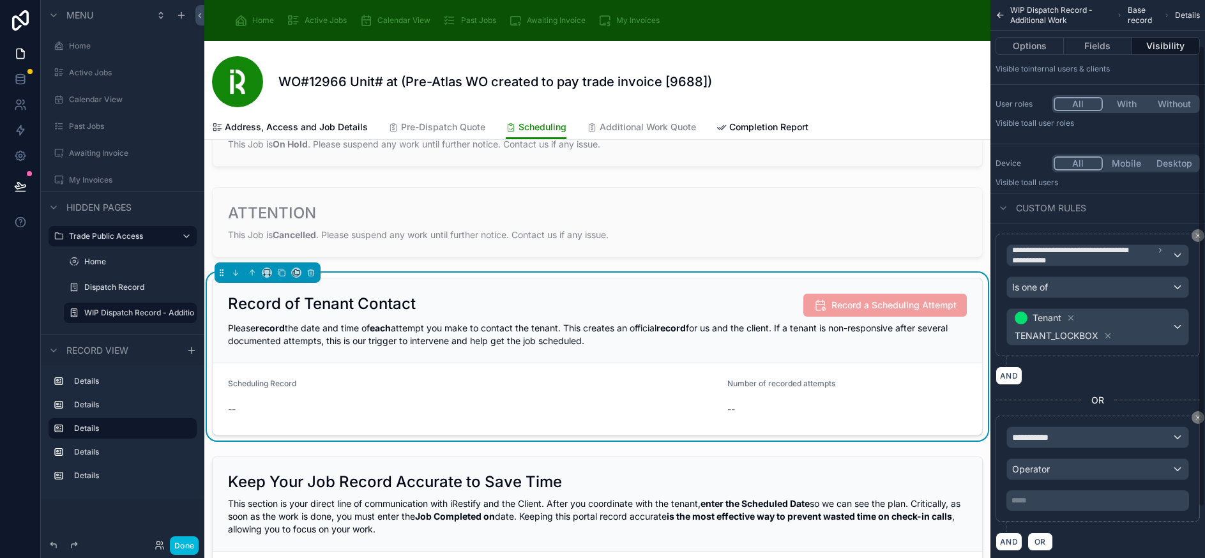
scroll to position [128, 0]
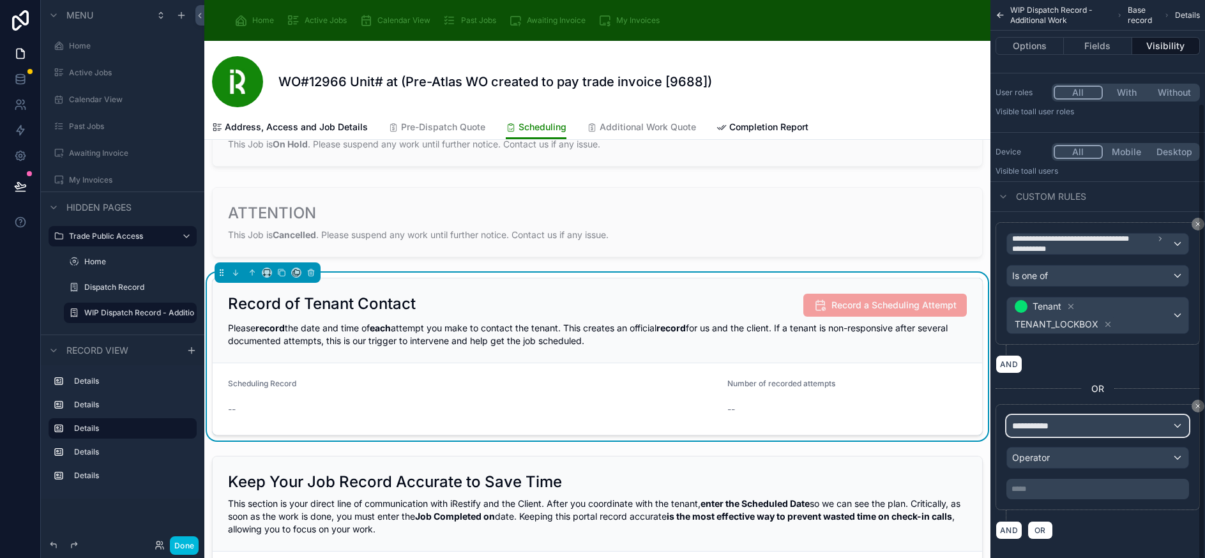
click at [1121, 429] on div "**********" at bounding box center [1097, 426] width 181 height 20
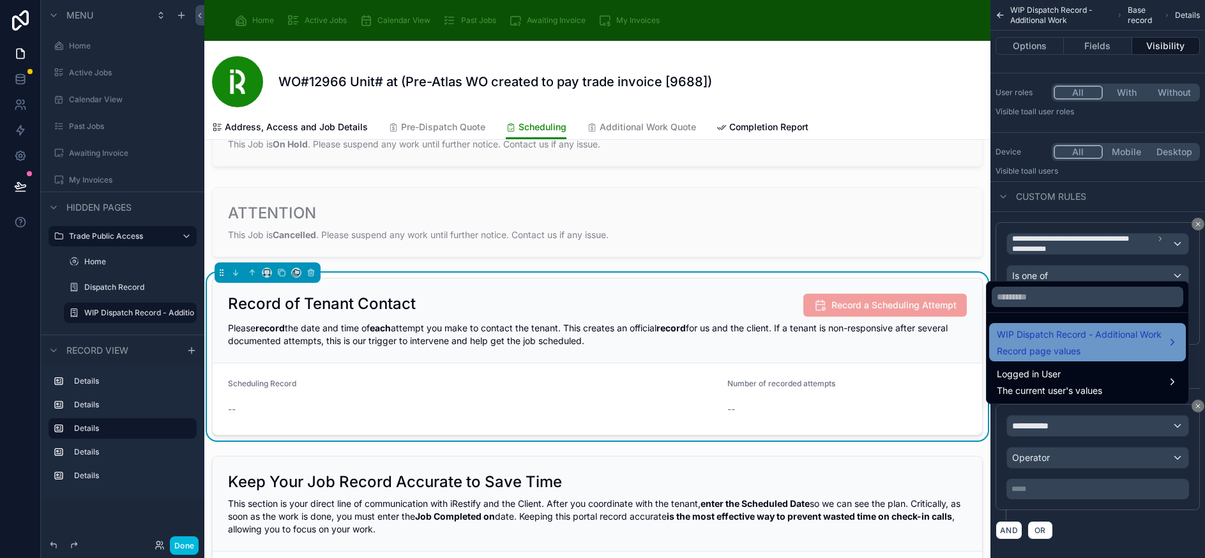
click at [1070, 342] on span "WIP Dispatch Record - Additional Work" at bounding box center [1079, 334] width 165 height 15
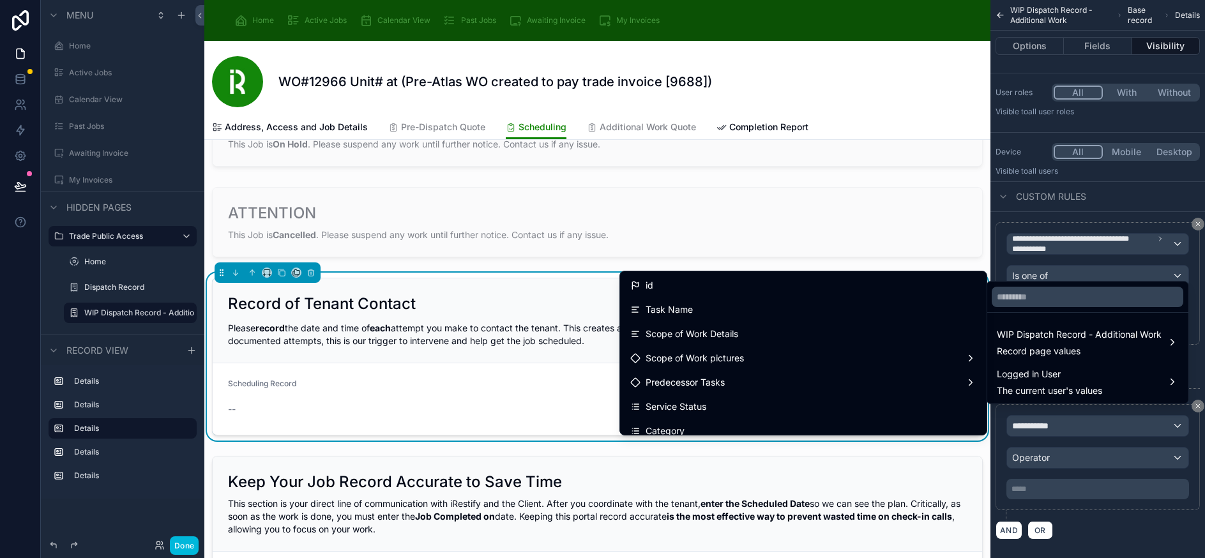
click at [1055, 312] on div at bounding box center [1087, 297] width 202 height 31
click at [1054, 307] on input "text" at bounding box center [1087, 297] width 192 height 20
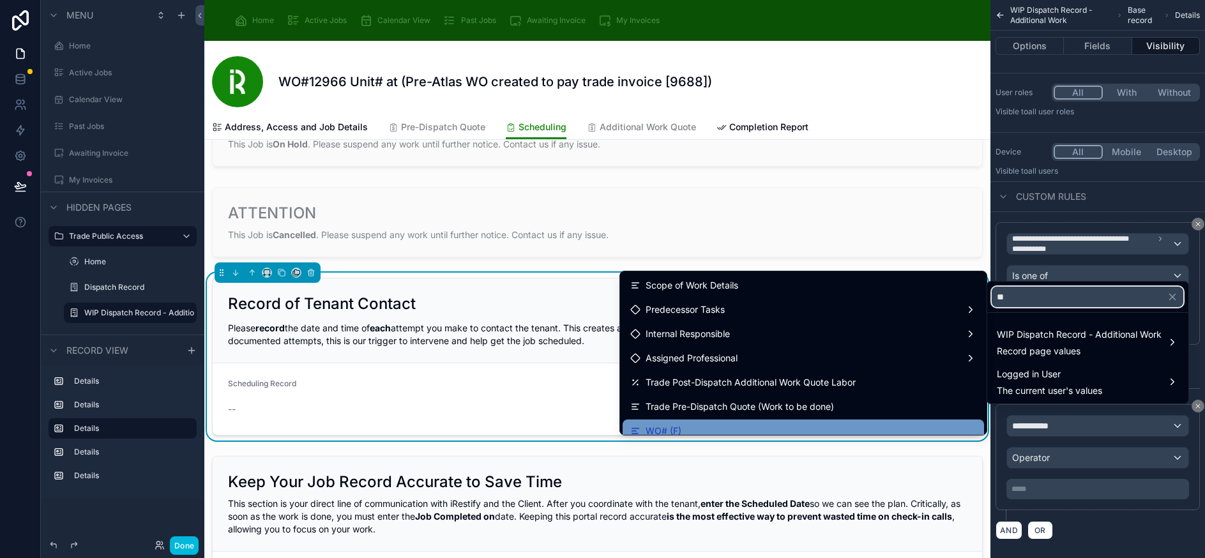
type input "**"
click at [773, 430] on div "WO# (F)" at bounding box center [803, 430] width 346 height 15
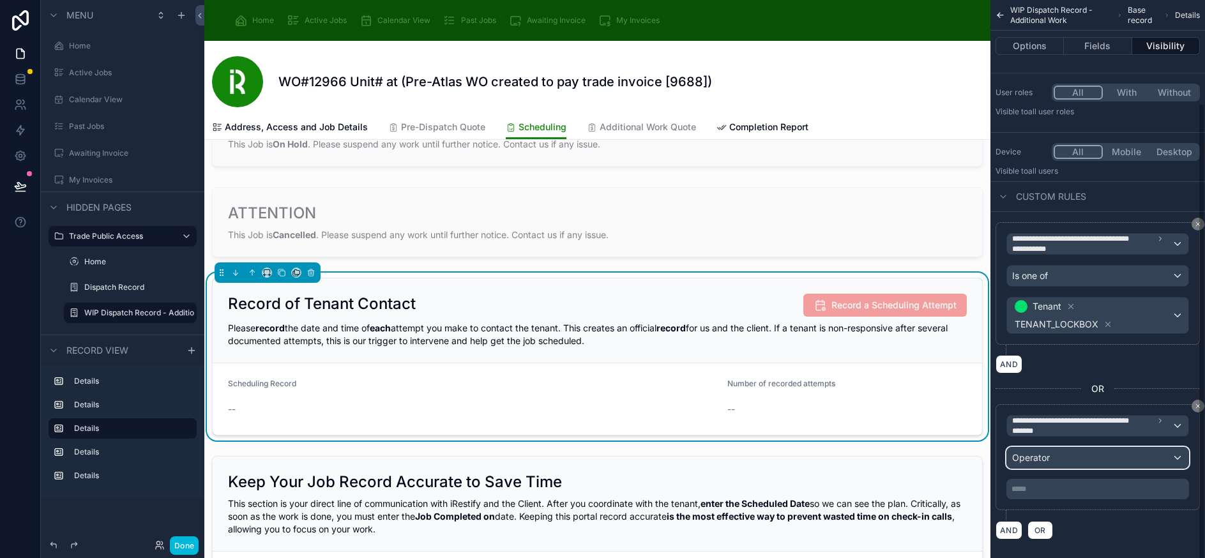
click at [1050, 460] on span "Operator" at bounding box center [1031, 457] width 38 height 11
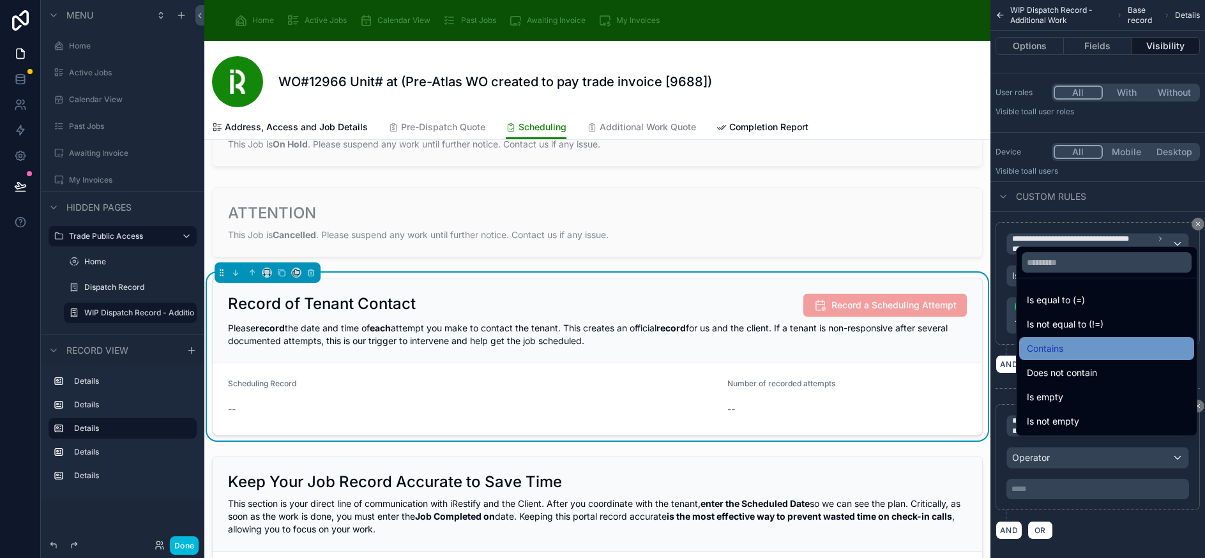
click at [1082, 356] on div "Contains" at bounding box center [1107, 348] width 160 height 15
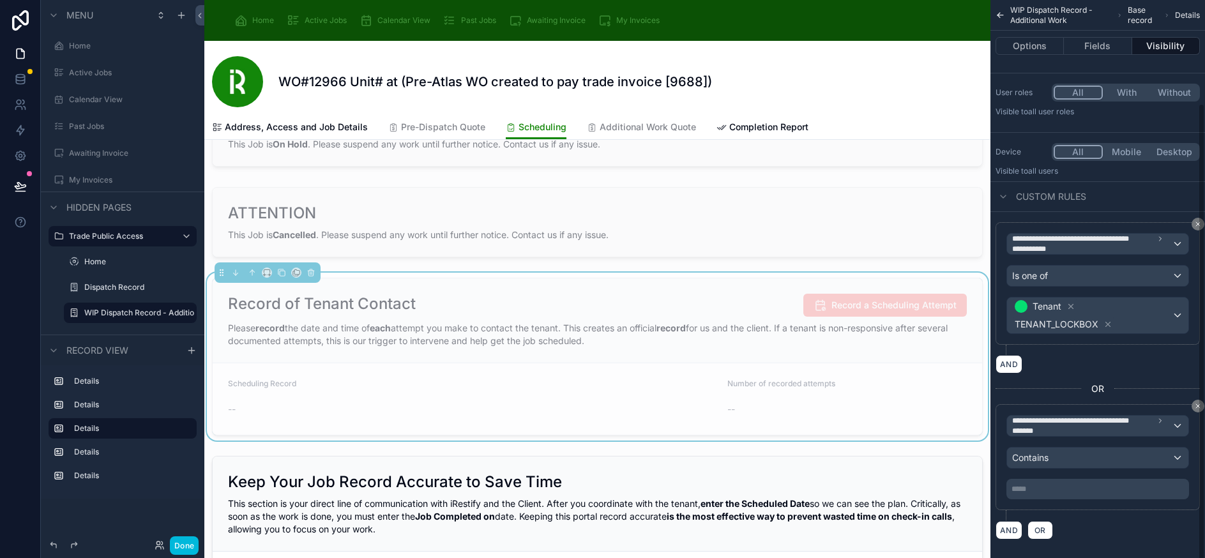
click at [1071, 493] on p "***** ﻿" at bounding box center [1098, 489] width 175 height 10
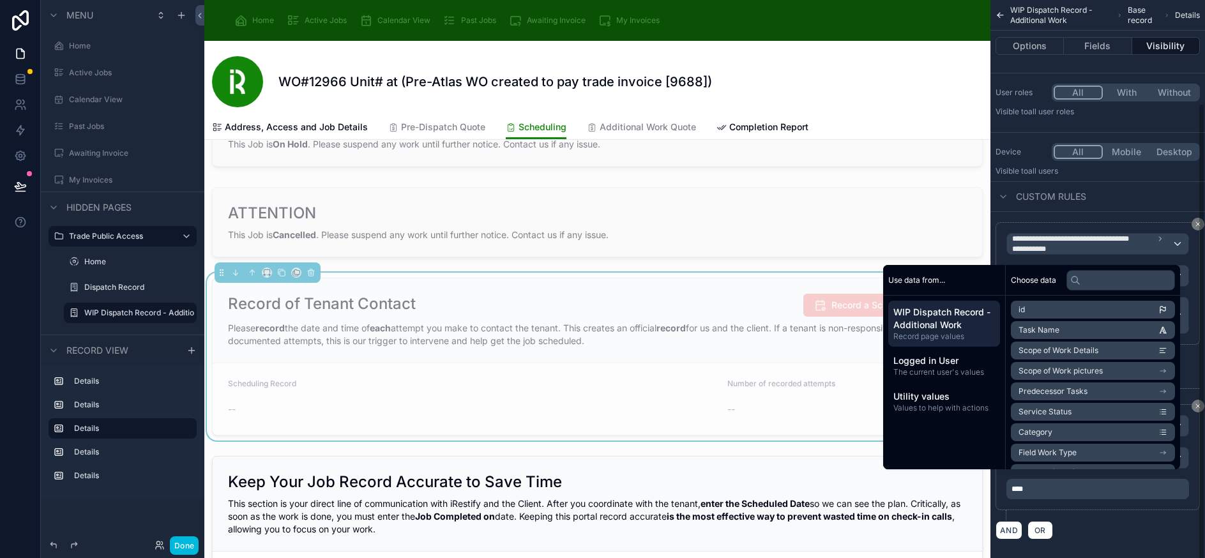
click at [1114, 545] on div "**********" at bounding box center [1097, 381] width 214 height 338
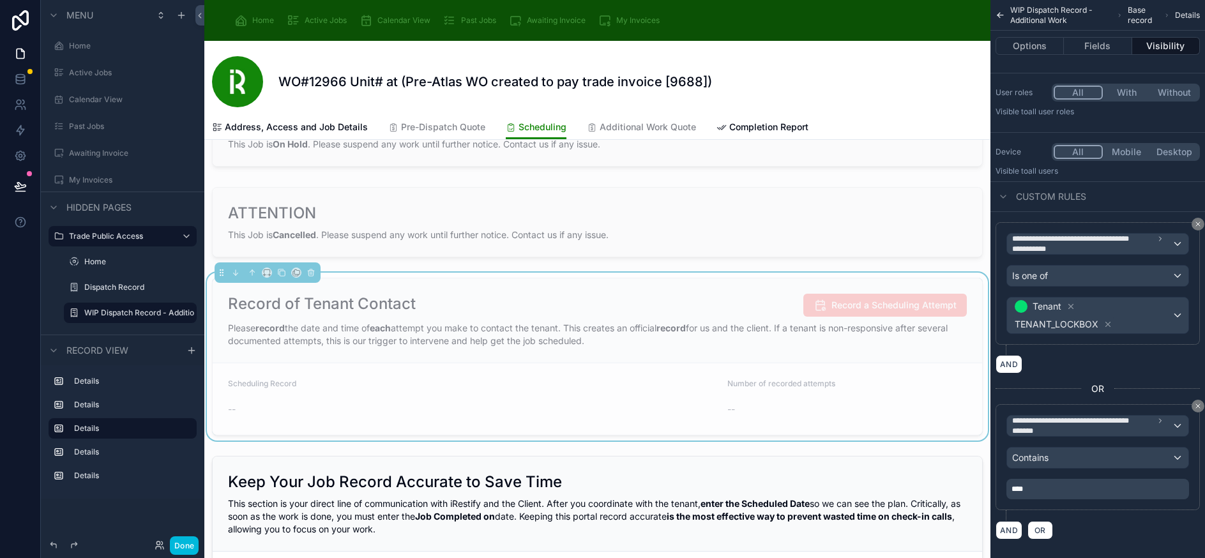
click at [1110, 531] on div "AND OR" at bounding box center [1097, 529] width 204 height 19
click at [1201, 407] on icon "scrollable content" at bounding box center [1198, 406] width 8 height 8
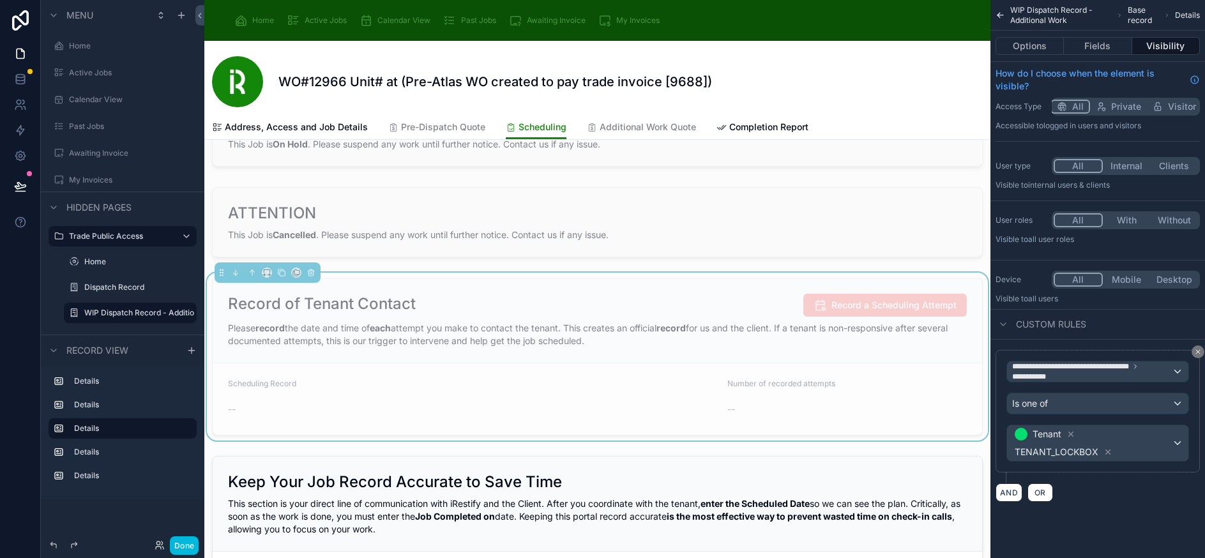
scroll to position [0, 0]
click at [1114, 492] on div "AND OR" at bounding box center [1097, 492] width 204 height 19
click at [186, 545] on button "Done" at bounding box center [184, 545] width 29 height 19
